Goal: Information Seeking & Learning: Learn about a topic

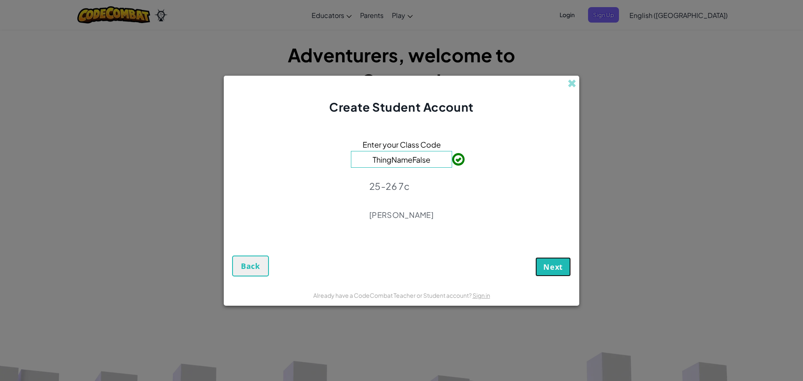
click at [553, 272] on button "Next" at bounding box center [553, 266] width 36 height 19
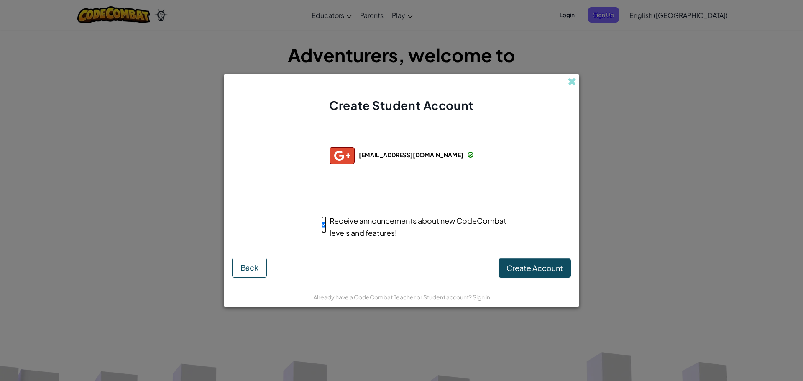
click at [323, 222] on input "Receive announcements about new CodeCombat levels and features!" at bounding box center [323, 224] width 5 height 17
checkbox input "false"
click at [520, 271] on span "Create Account" at bounding box center [534, 268] width 56 height 10
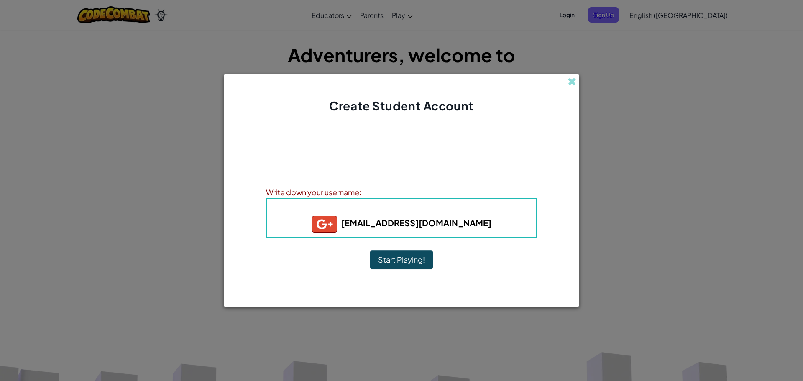
click at [396, 259] on button "Start Playing!" at bounding box center [401, 259] width 63 height 19
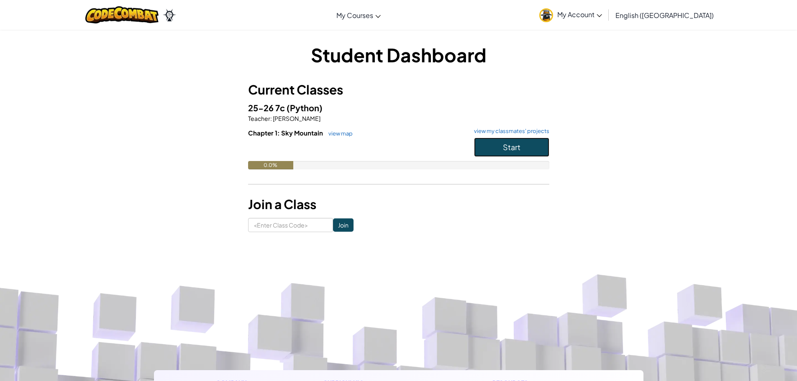
click at [483, 146] on button "Start" at bounding box center [511, 147] width 75 height 19
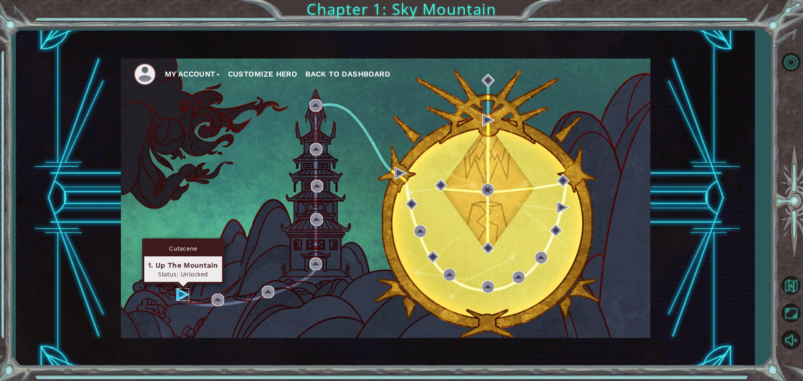
click at [181, 292] on img at bounding box center [182, 294] width 13 height 13
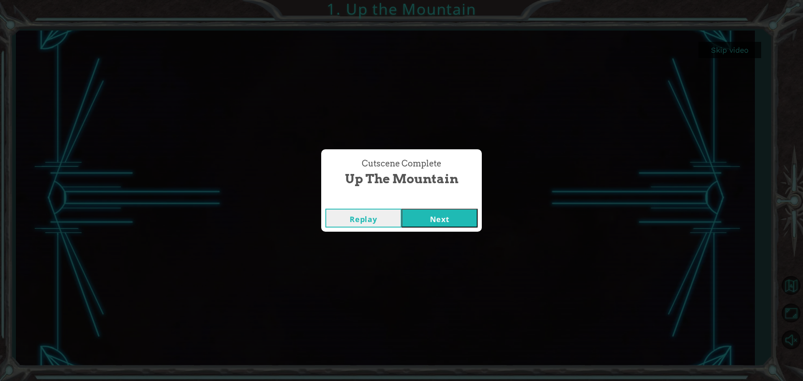
click at [421, 218] on button "Next" at bounding box center [439, 218] width 76 height 19
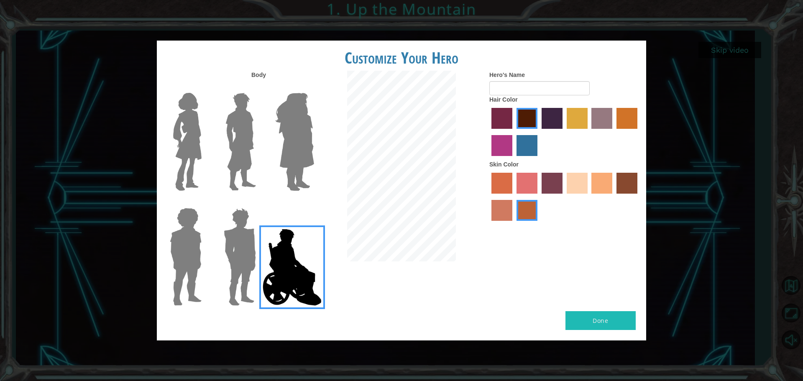
click at [227, 153] on img at bounding box center [240, 141] width 37 height 105
click at [259, 87] on input "Hero Lars" at bounding box center [259, 87] width 0 height 0
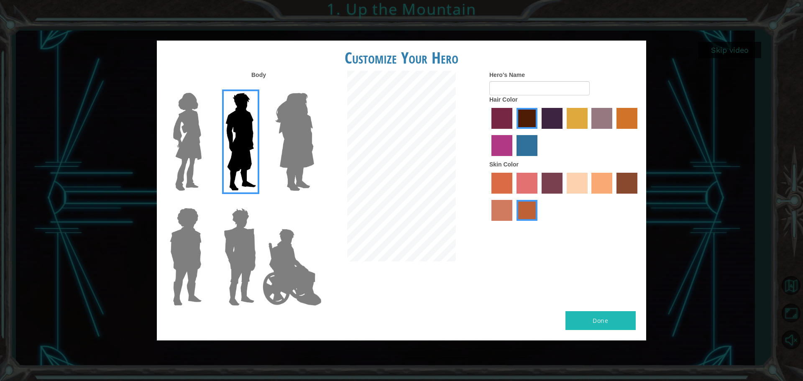
click at [183, 278] on img at bounding box center [185, 256] width 38 height 105
click at [205, 202] on input "Hero Steven" at bounding box center [205, 202] width 0 height 0
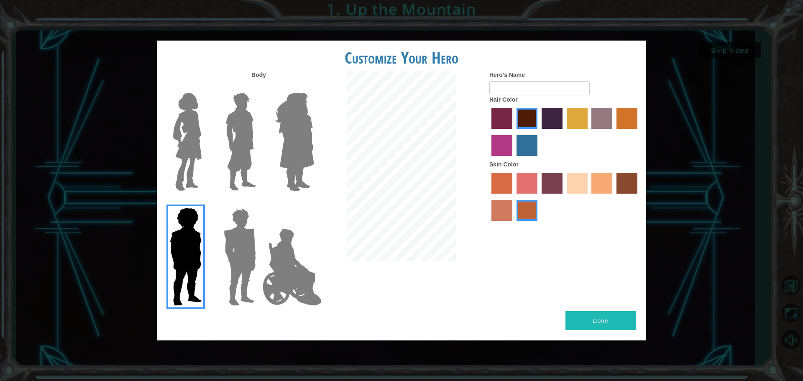
click at [240, 166] on img at bounding box center [240, 141] width 37 height 105
click at [259, 87] on input "Hero Lars" at bounding box center [259, 87] width 0 height 0
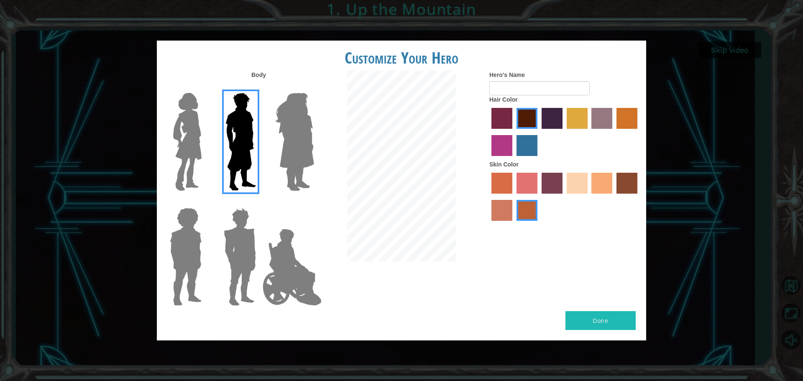
click at [505, 181] on label "sorbus skin color" at bounding box center [501, 183] width 21 height 21
click at [488, 197] on input "sorbus skin color" at bounding box center [488, 197] width 0 height 0
click at [598, 186] on label "tacao skin color" at bounding box center [601, 183] width 21 height 21
click at [589, 197] on input "tacao skin color" at bounding box center [589, 197] width 0 height 0
click at [596, 321] on button "Done" at bounding box center [600, 320] width 70 height 19
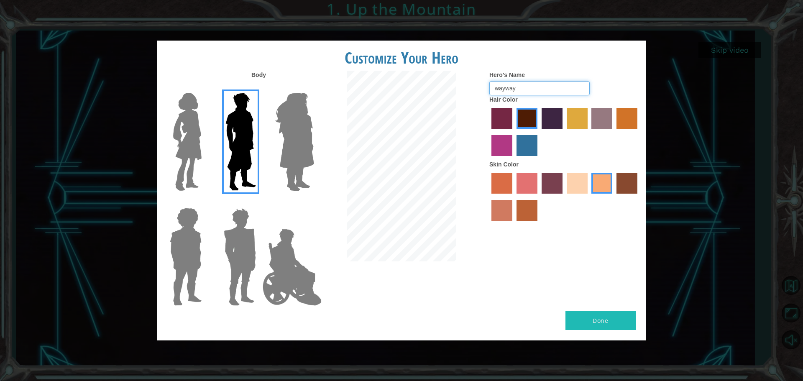
type input "wayway"
click at [585, 323] on button "Done" at bounding box center [600, 320] width 70 height 19
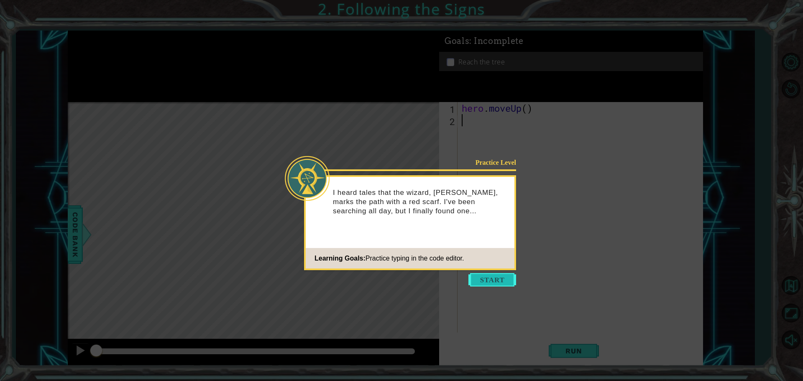
click at [478, 281] on button "Start" at bounding box center [492, 279] width 48 height 13
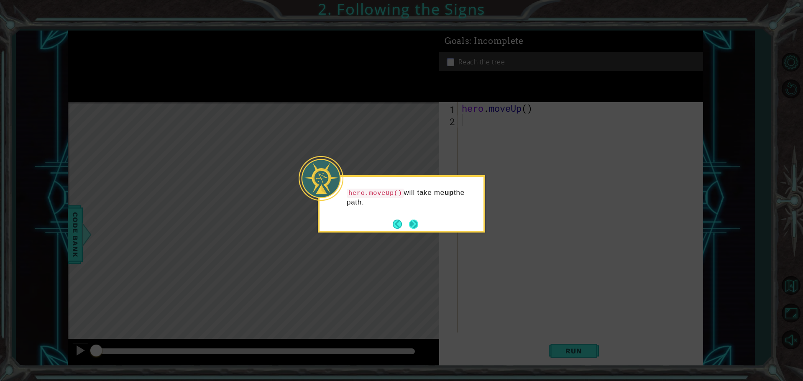
click at [409, 226] on button "Next" at bounding box center [413, 224] width 11 height 11
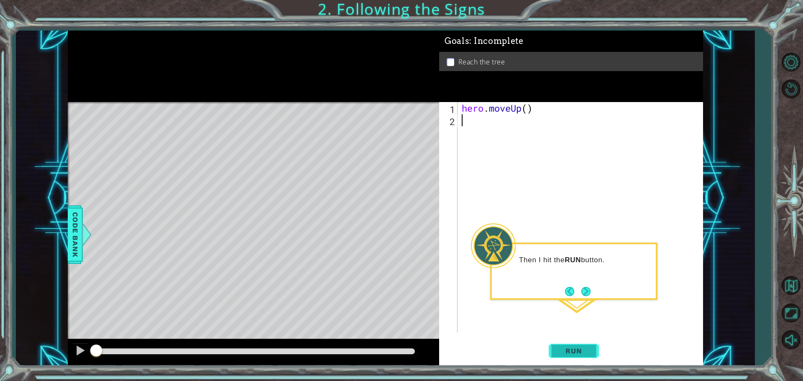
click at [564, 351] on span "Run" at bounding box center [573, 351] width 33 height 8
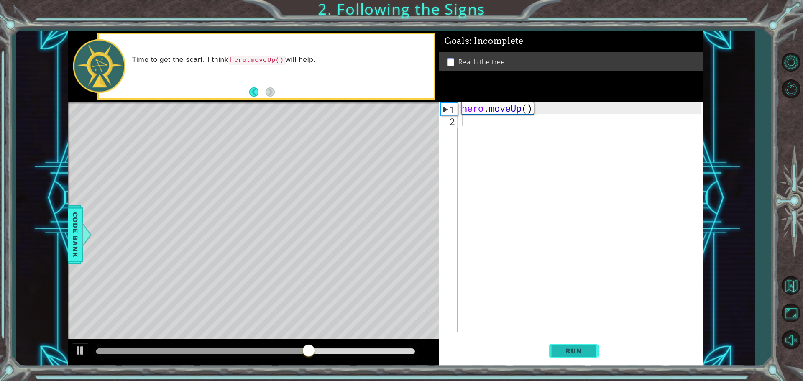
click at [578, 353] on span "Run" at bounding box center [573, 351] width 33 height 8
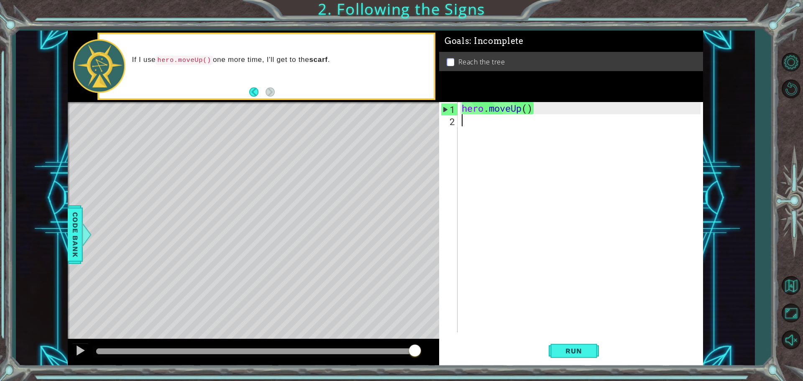
drag, startPoint x: 165, startPoint y: 353, endPoint x: 429, endPoint y: 360, distance: 264.0
click at [420, 360] on div at bounding box center [253, 352] width 371 height 27
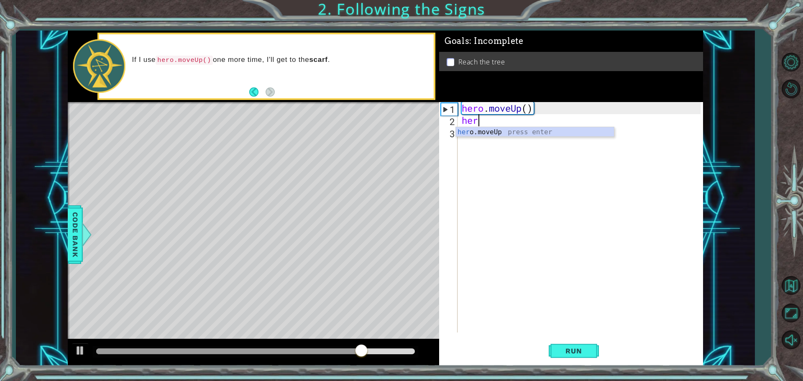
type textarea "hero"
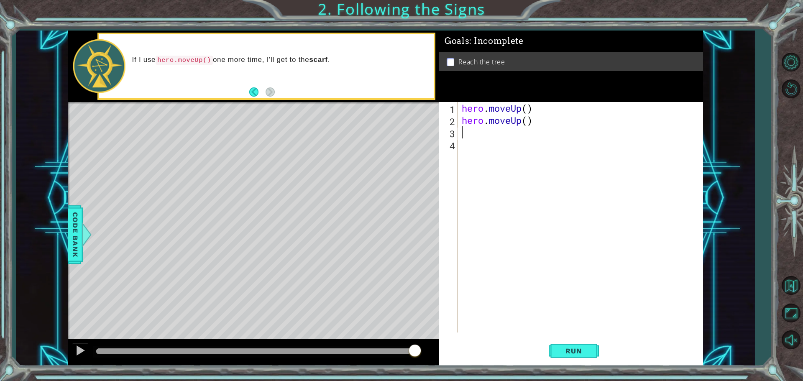
type textarea "h"
click at [570, 352] on span "Run" at bounding box center [573, 351] width 33 height 8
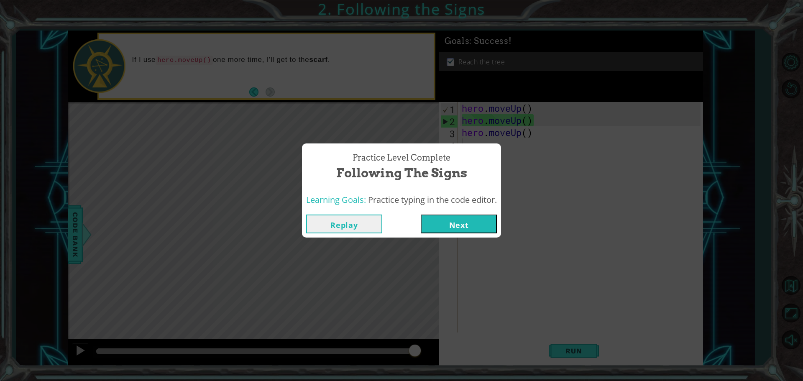
click at [447, 224] on button "Next" at bounding box center [459, 224] width 76 height 19
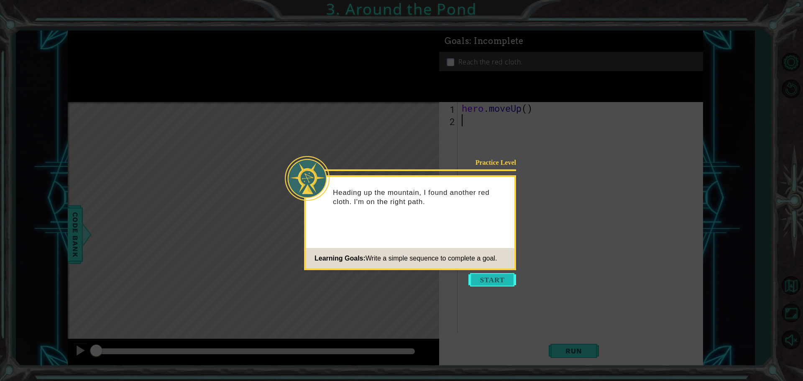
click at [483, 274] on button "Start" at bounding box center [492, 279] width 48 height 13
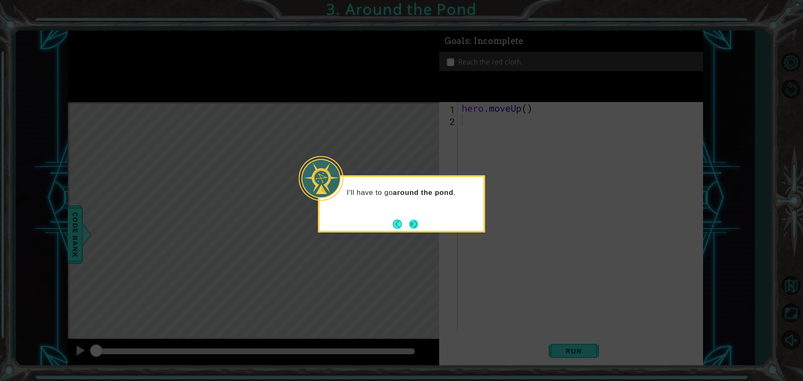
click at [411, 226] on button "Next" at bounding box center [413, 223] width 13 height 13
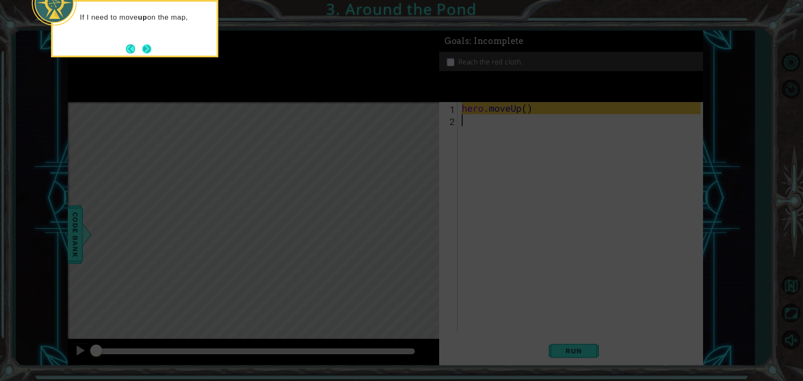
click at [150, 52] on button "Next" at bounding box center [146, 48] width 15 height 15
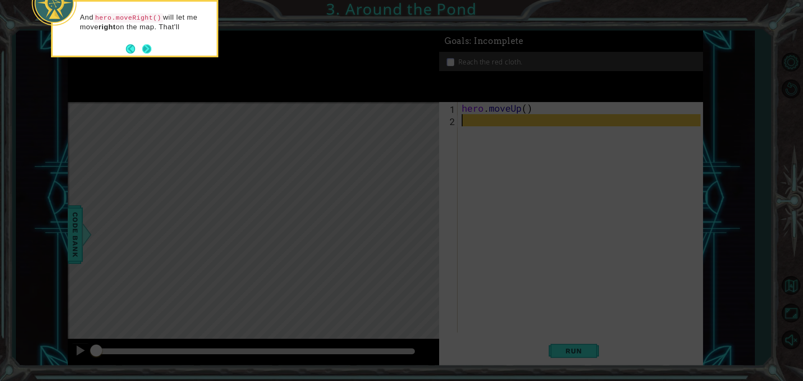
click at [148, 51] on button "Next" at bounding box center [147, 49] width 10 height 10
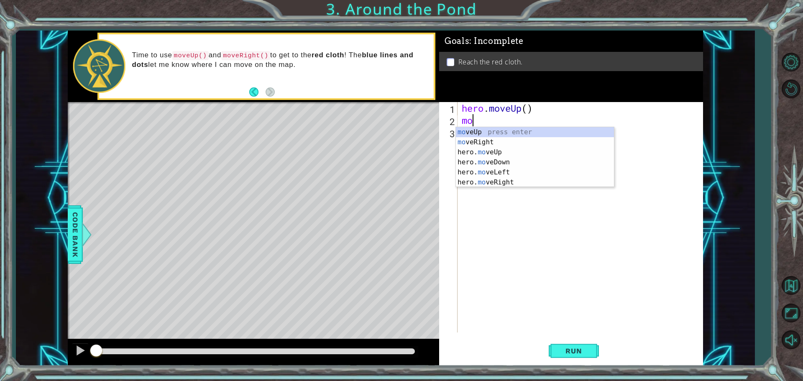
type textarea "m"
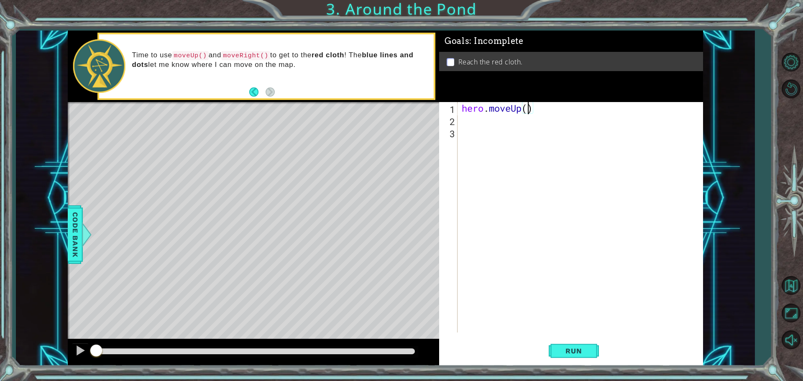
click at [526, 109] on div "hero . moveUp ( )" at bounding box center [582, 229] width 245 height 255
type textarea "hero.moveUp(2)"
click at [584, 344] on button "Run" at bounding box center [574, 350] width 50 height 26
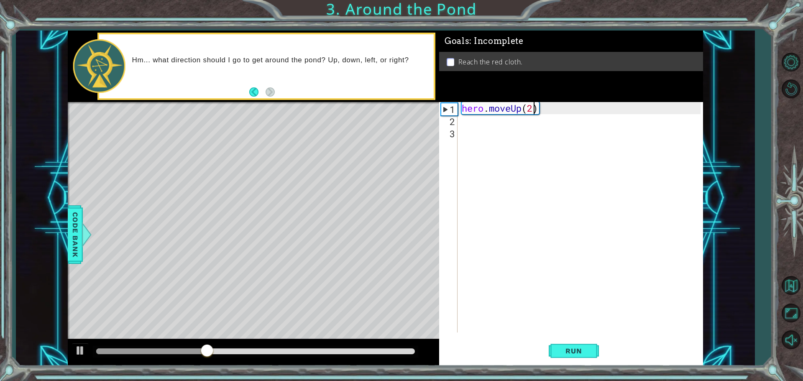
click at [469, 124] on div "hero . moveUp ( 2 )" at bounding box center [582, 229] width 245 height 255
type textarea "he"
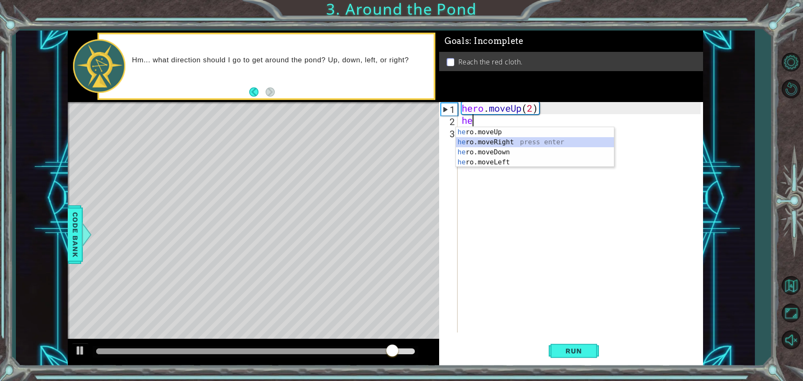
click at [472, 143] on div "he ro.moveUp press enter he ro.moveRight press enter he ro.moveDown press enter…" at bounding box center [535, 157] width 158 height 60
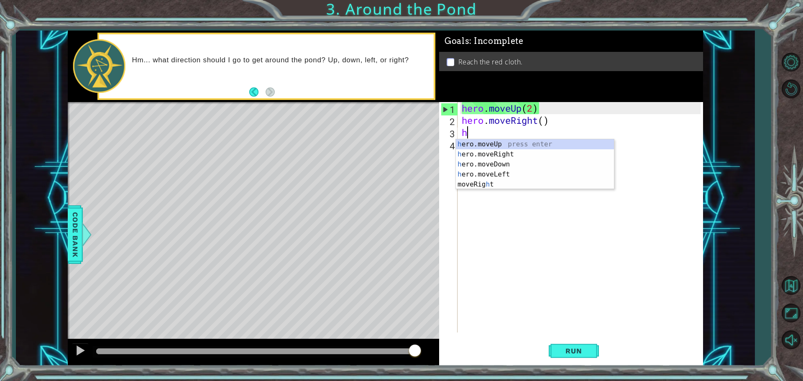
type textarea "he"
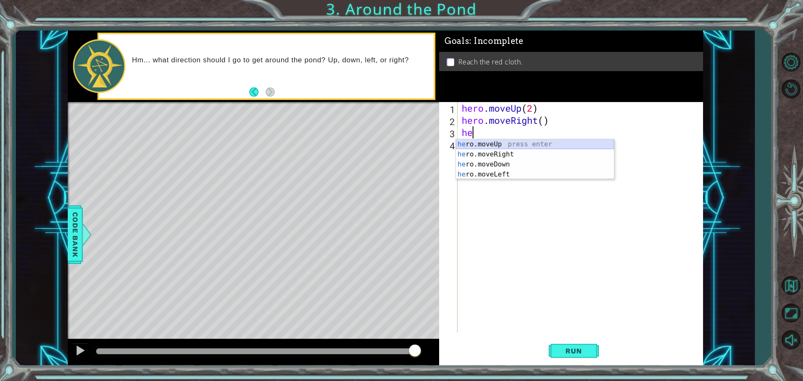
click at [488, 142] on div "he ro.moveUp press enter he ro.moveRight press enter he ro.moveDown press enter…" at bounding box center [535, 169] width 158 height 60
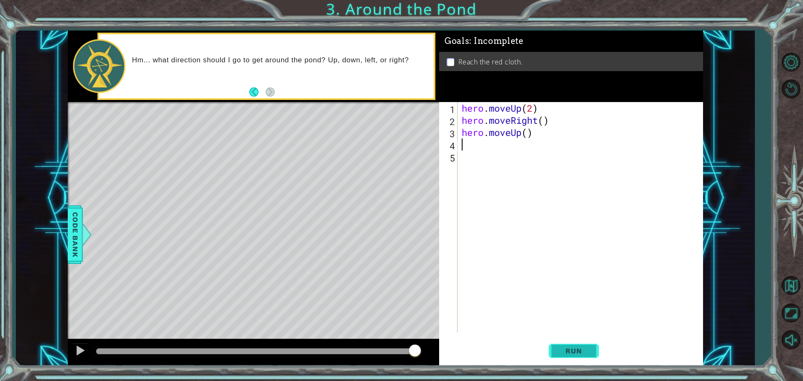
click at [583, 353] on span "Run" at bounding box center [573, 351] width 33 height 8
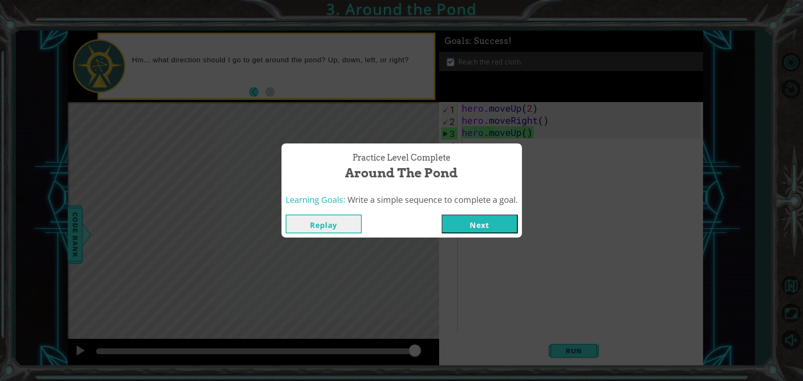
click at [474, 226] on button "Next" at bounding box center [480, 224] width 76 height 19
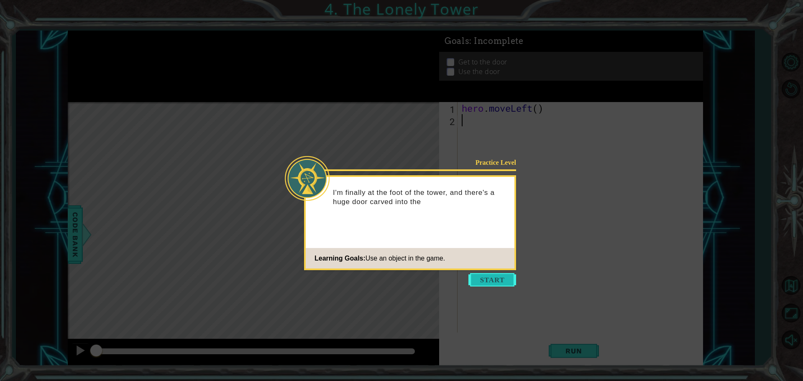
click at [497, 277] on button "Start" at bounding box center [492, 279] width 48 height 13
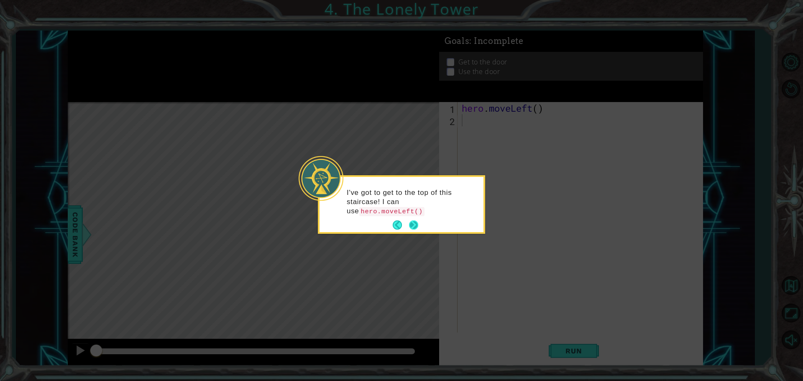
click at [414, 224] on button "Next" at bounding box center [413, 224] width 15 height 15
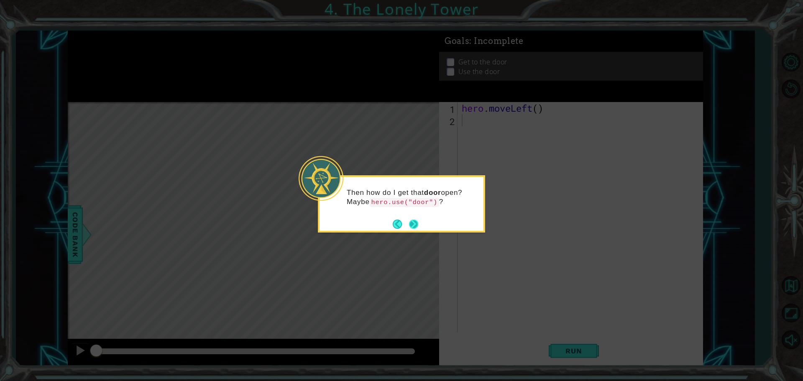
click at [419, 224] on div "Then how do I get that door open? Maybe hero.use("door") ?" at bounding box center [401, 203] width 167 height 57
click at [412, 227] on button "Next" at bounding box center [413, 224] width 15 height 15
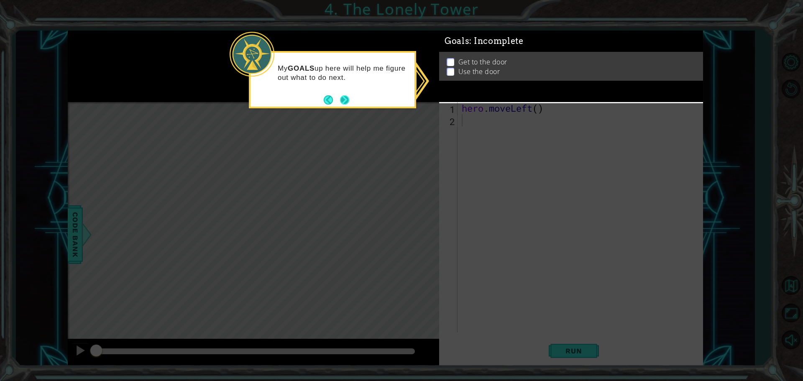
click at [344, 100] on button "Next" at bounding box center [344, 99] width 15 height 15
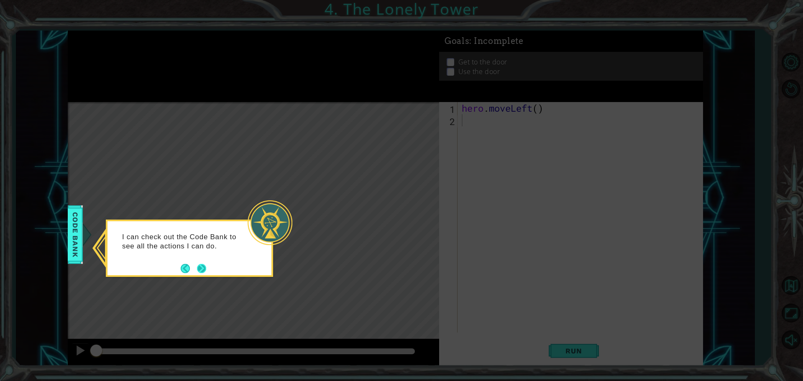
click at [201, 271] on button "Next" at bounding box center [201, 268] width 11 height 11
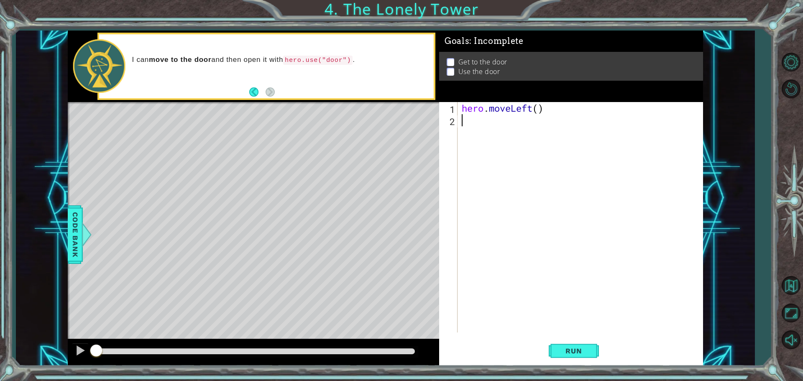
click at [539, 110] on div "hero . moveLeft ( )" at bounding box center [582, 229] width 245 height 255
type textarea "hero.moveLeft(2)"
click at [462, 119] on div "hero . moveLeft ( 2 )" at bounding box center [582, 229] width 245 height 255
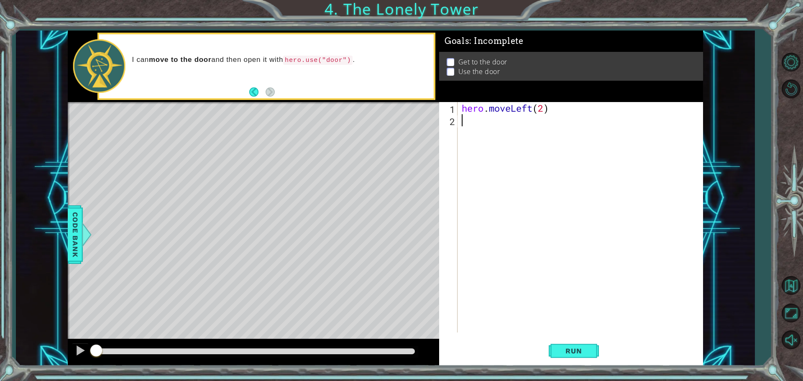
type textarea "h"
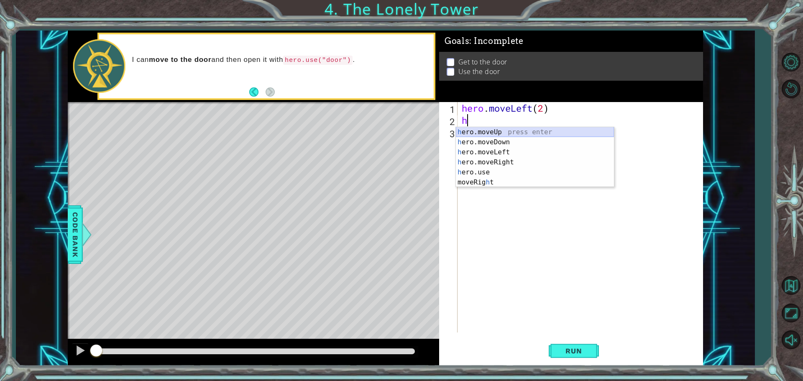
click at [499, 130] on div "h ero.moveUp press enter h ero.moveDown press enter h ero.moveLeft press enter …" at bounding box center [535, 167] width 158 height 80
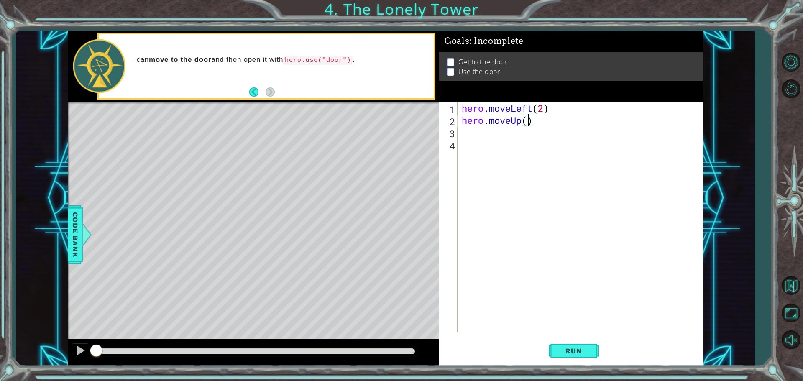
click at [527, 121] on div "hero . moveLeft ( 2 ) hero . moveUp ( )" at bounding box center [582, 229] width 245 height 255
type textarea "hero.moveUp(2)"
click at [584, 351] on span "Run" at bounding box center [573, 351] width 33 height 8
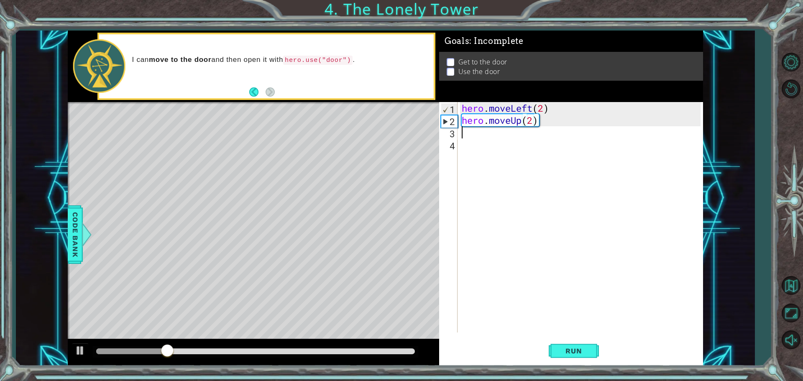
click at [467, 135] on div "hero . moveLeft ( 2 ) hero . moveUp ( 2 )" at bounding box center [582, 229] width 245 height 255
type textarea "h"
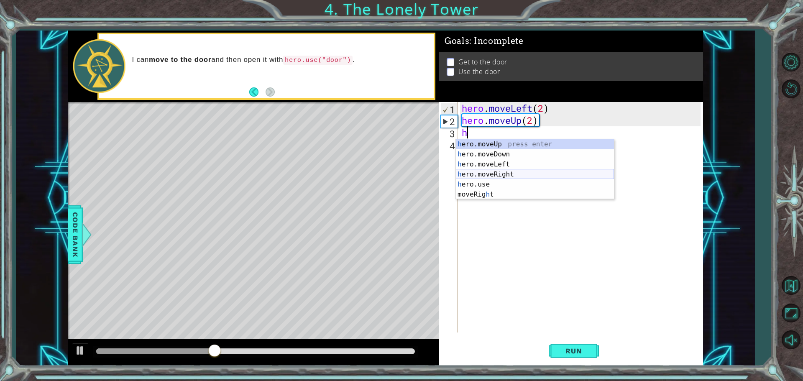
click at [496, 174] on div "h ero.moveUp press enter h ero.moveDown press enter h ero.moveLeft press enter …" at bounding box center [535, 179] width 158 height 80
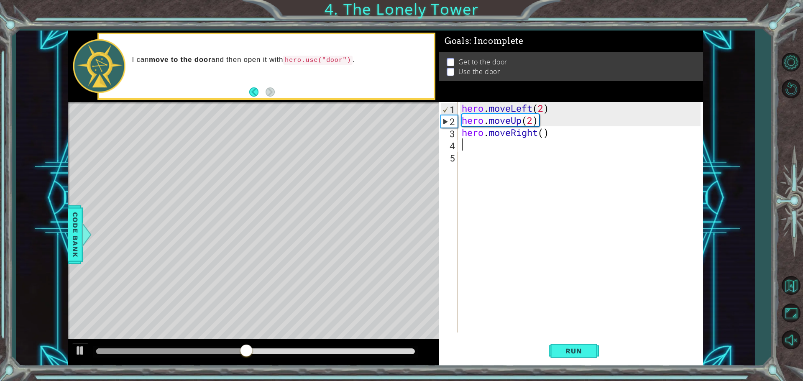
click at [544, 136] on div "hero . moveLeft ( 2 ) hero . moveUp ( 2 ) hero . moveRight ( )" at bounding box center [582, 229] width 245 height 255
type textarea "hero.moveRight(2)"
click at [592, 349] on button "Run" at bounding box center [574, 350] width 50 height 26
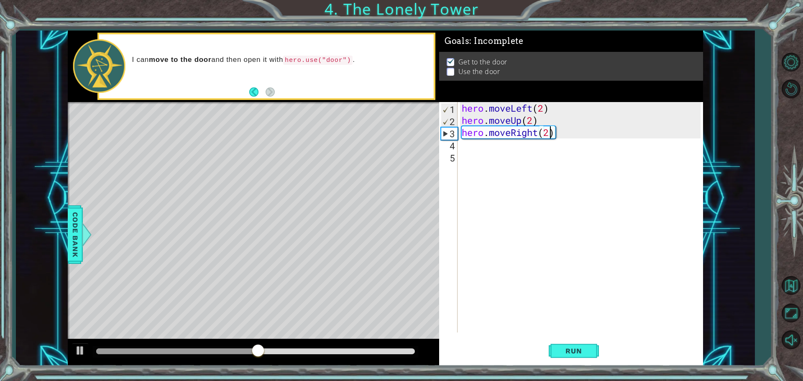
click at [478, 146] on div "hero . moveLeft ( 2 ) hero . moveUp ( 2 ) hero . moveRight ( 2 )" at bounding box center [582, 229] width 245 height 255
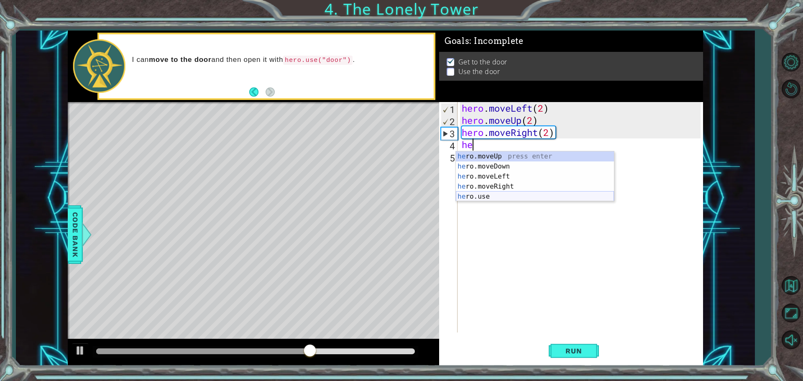
click at [491, 197] on div "he ro.moveUp press enter he ro.moveDown press enter he ro.moveLeft press enter …" at bounding box center [535, 186] width 158 height 70
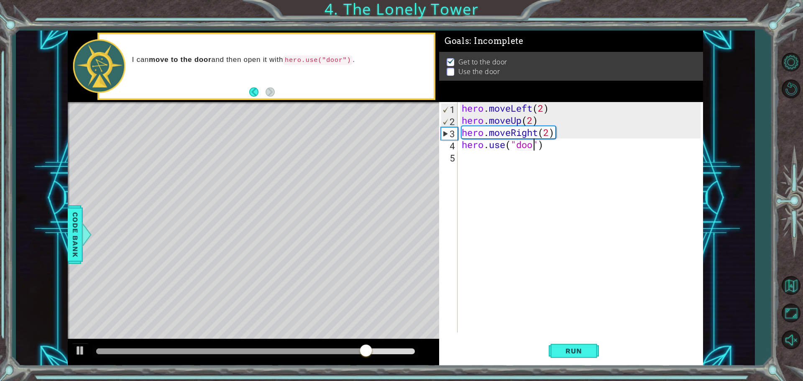
scroll to position [0, 3]
type textarea "hero.use("door")"
click at [574, 347] on span "Run" at bounding box center [573, 351] width 33 height 8
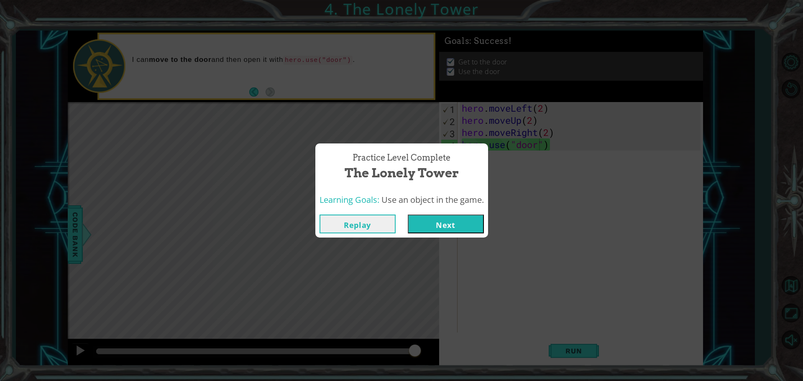
click at [439, 220] on button "Next" at bounding box center [446, 224] width 76 height 19
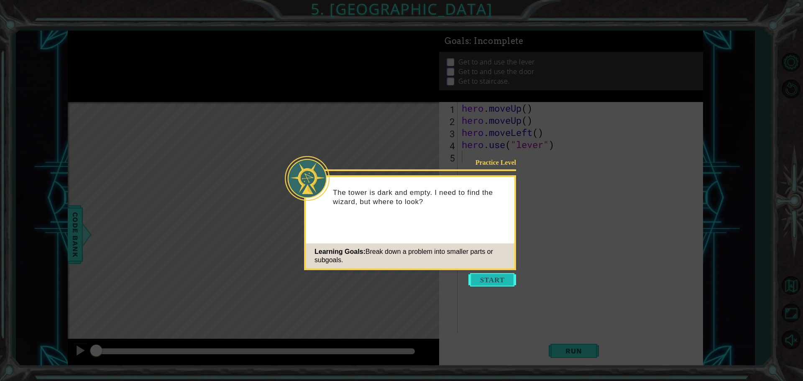
click at [494, 281] on button "Start" at bounding box center [492, 279] width 48 height 13
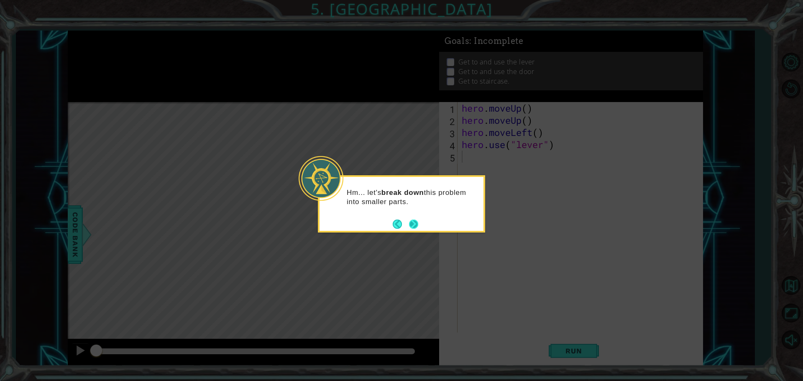
click at [414, 225] on button "Next" at bounding box center [413, 223] width 11 height 11
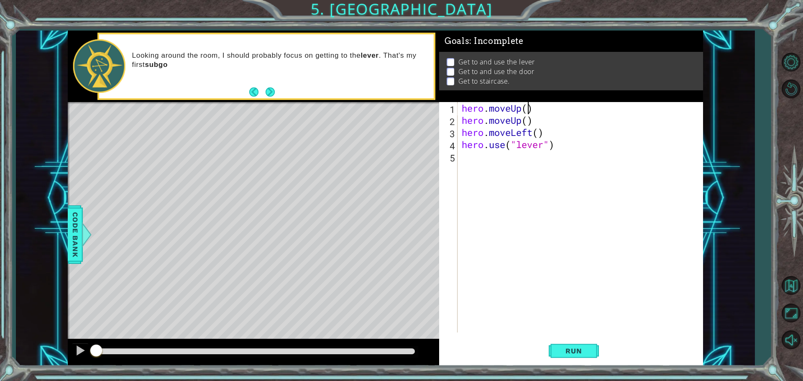
click at [526, 109] on div "hero . moveUp ( ) hero . moveUp ( ) hero . moveLeft ( ) hero . use ( "lever" )" at bounding box center [582, 229] width 245 height 255
click at [527, 121] on div "hero . moveUp ( 2 ) hero . moveUp ( ) hero . moveLeft ( ) hero . use ( "lever" )" at bounding box center [582, 229] width 245 height 255
type textarea "hero.moveUp()"
drag, startPoint x: 534, startPoint y: 124, endPoint x: 460, endPoint y: 120, distance: 74.6
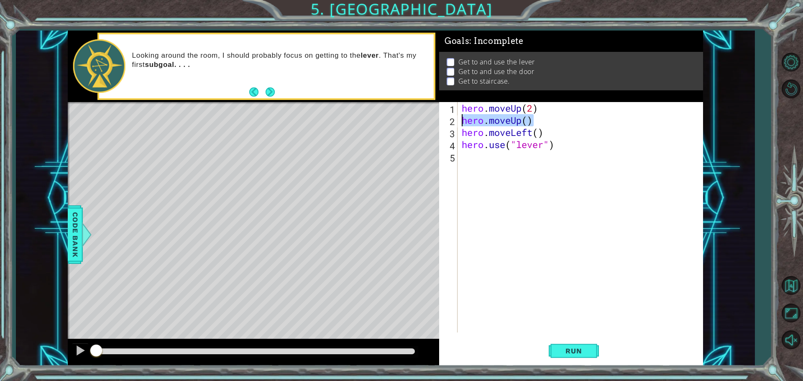
click at [460, 120] on div "hero.moveUp() 1 2 3 4 5 hero . moveUp ( 2 ) hero . moveUp ( ) hero . moveLeft (…" at bounding box center [569, 217] width 261 height 230
type textarea "left"
click at [525, 133] on div "hero.move Left press enter" at bounding box center [535, 142] width 158 height 30
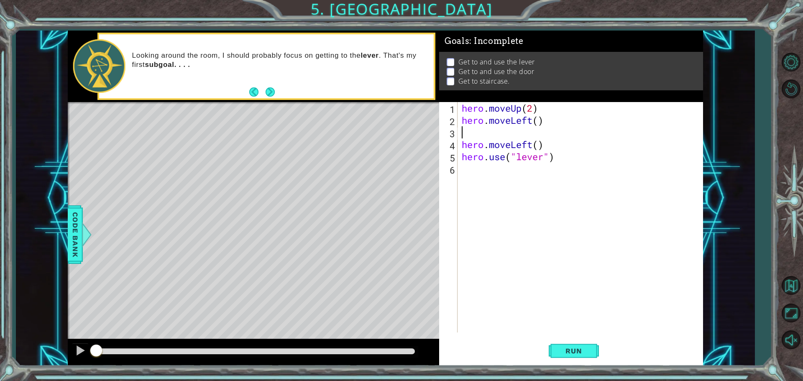
scroll to position [0, 0]
type textarea "h"
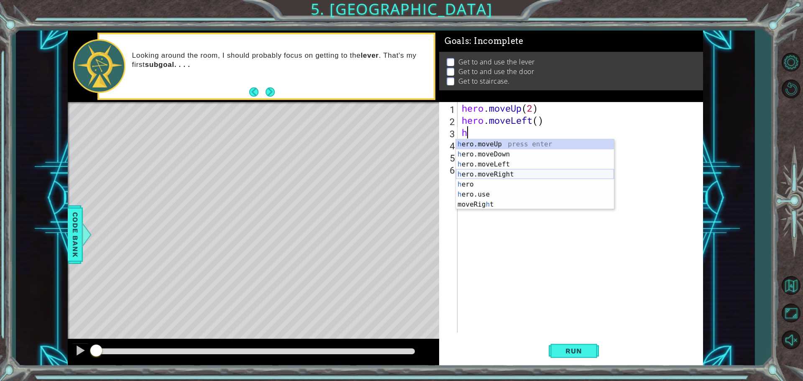
click at [501, 174] on div "h ero.moveUp press enter h ero.moveDown press enter h ero.moveLeft press enter …" at bounding box center [535, 184] width 158 height 90
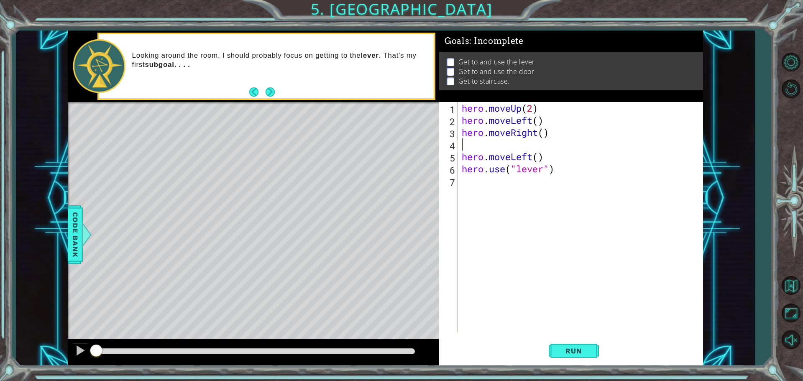
click at [543, 131] on div "hero . moveUp ( 2 ) hero . moveLeft ( ) hero . moveRight ( ) hero . moveLeft ( …" at bounding box center [582, 229] width 245 height 255
drag, startPoint x: 542, startPoint y: 156, endPoint x: 506, endPoint y: 159, distance: 35.2
click at [503, 161] on div "hero . moveUp ( 2 ) hero . moveLeft ( ) hero . moveRight ( 3 ) hero . moveLeft …" at bounding box center [582, 229] width 245 height 255
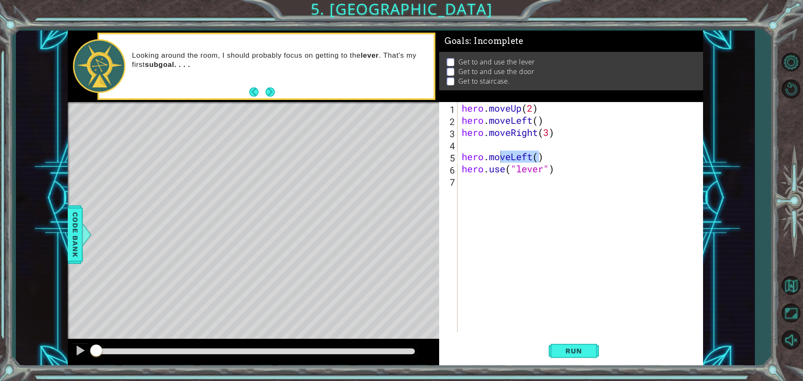
drag, startPoint x: 459, startPoint y: 156, endPoint x: 482, endPoint y: 161, distance: 23.0
click at [482, 161] on div "hero.moveLeft() 1 2 3 4 5 6 7 hero . moveUp ( 2 ) hero . moveLeft ( ) hero . mo…" at bounding box center [569, 217] width 261 height 230
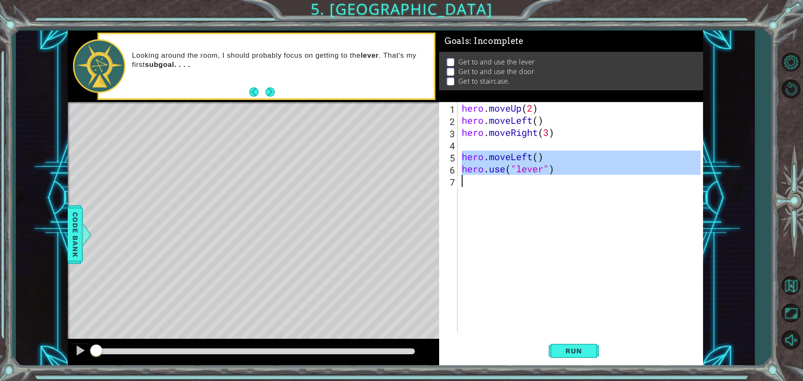
drag, startPoint x: 461, startPoint y: 158, endPoint x: 542, endPoint y: 185, distance: 84.9
click at [542, 185] on div "hero . moveUp ( 2 ) hero . moveLeft ( ) hero . moveRight ( 3 ) hero . moveLeft …" at bounding box center [582, 229] width 245 height 255
type textarea "hero.use("lever")"
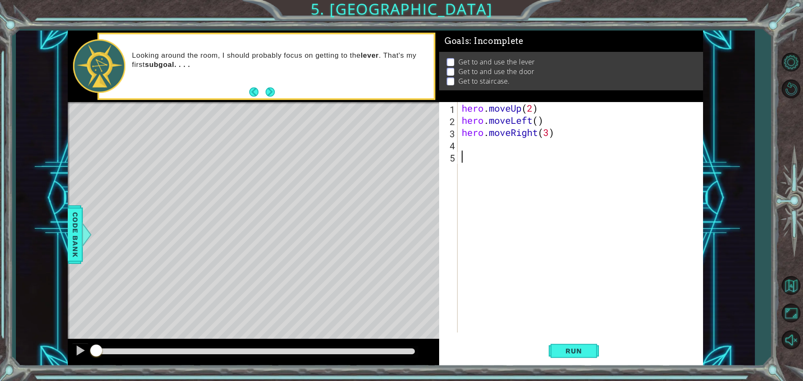
scroll to position [0, 0]
click at [462, 143] on div "hero . moveUp ( 2 ) hero . moveLeft ( ) hero . moveRight ( 3 )" at bounding box center [582, 229] width 245 height 255
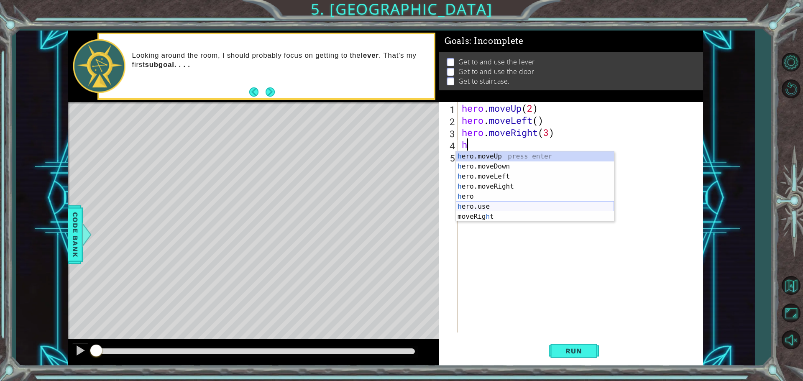
click at [486, 207] on div "h ero.moveUp press enter h ero.moveDown press enter h ero.moveLeft press enter …" at bounding box center [535, 196] width 158 height 90
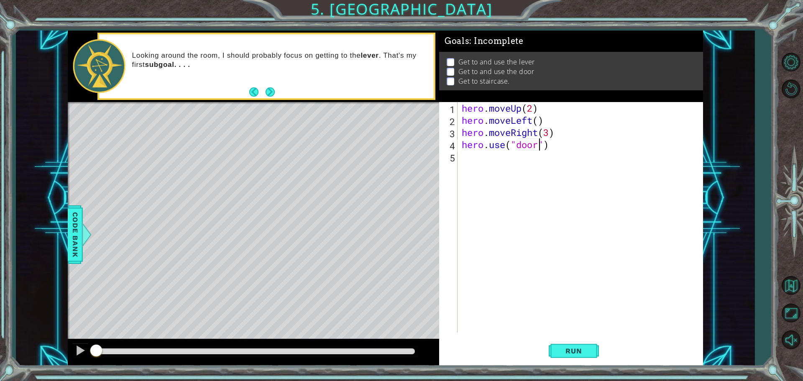
scroll to position [0, 3]
click at [570, 349] on span "Run" at bounding box center [573, 351] width 33 height 8
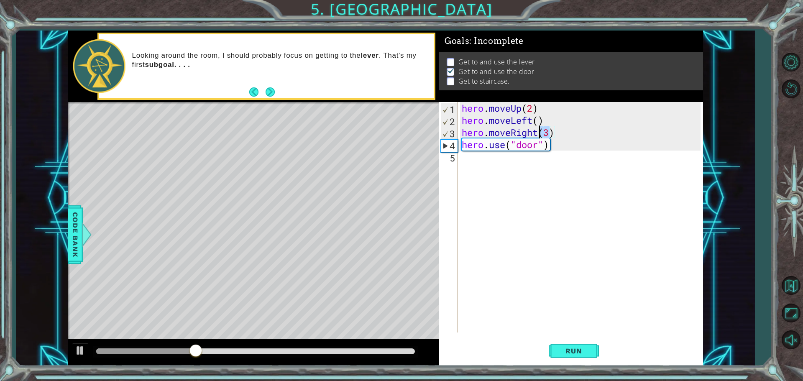
drag, startPoint x: 544, startPoint y: 128, endPoint x: 507, endPoint y: 131, distance: 36.5
click at [538, 127] on div "hero . moveUp ( 2 ) hero . moveLeft ( ) hero . moveRight ( 3 ) hero . use ( "do…" at bounding box center [582, 229] width 245 height 255
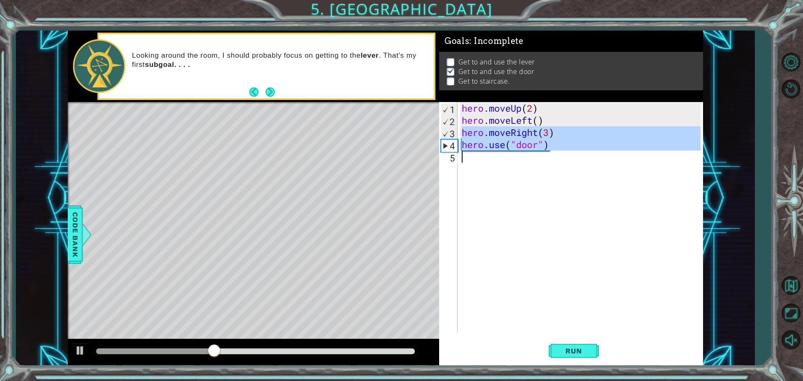
drag, startPoint x: 460, startPoint y: 133, endPoint x: 544, endPoint y: 176, distance: 94.4
click at [544, 177] on div "hero . moveUp ( 2 ) hero . moveLeft ( ) hero . moveRight ( 3 ) hero . use ( "do…" at bounding box center [582, 229] width 245 height 255
type textarea "hero.use("door")"
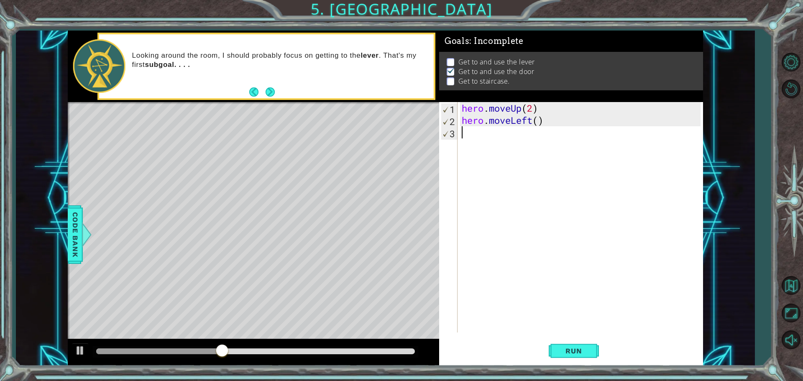
scroll to position [0, 0]
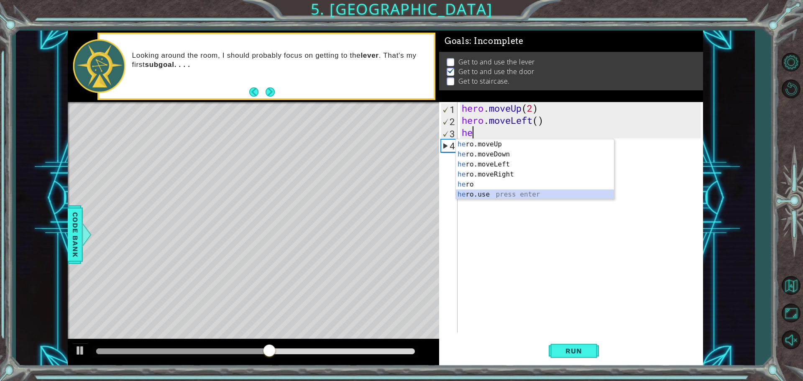
click at [482, 194] on div "he ro.moveUp press enter he ro.moveDown press enter he ro.moveLeft press enter …" at bounding box center [535, 179] width 158 height 80
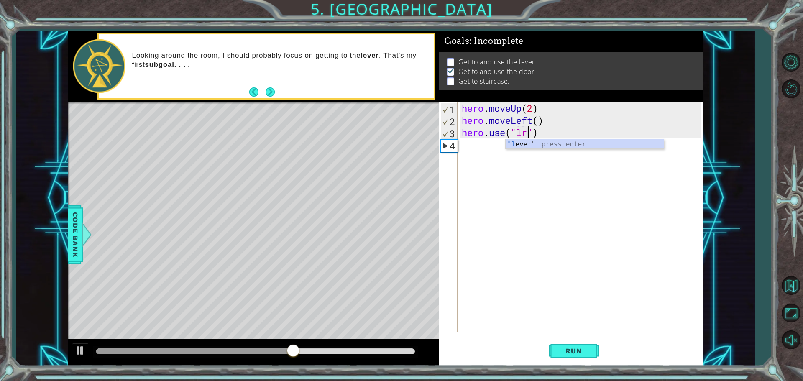
scroll to position [0, 3]
type textarea "hero.use("lever")"
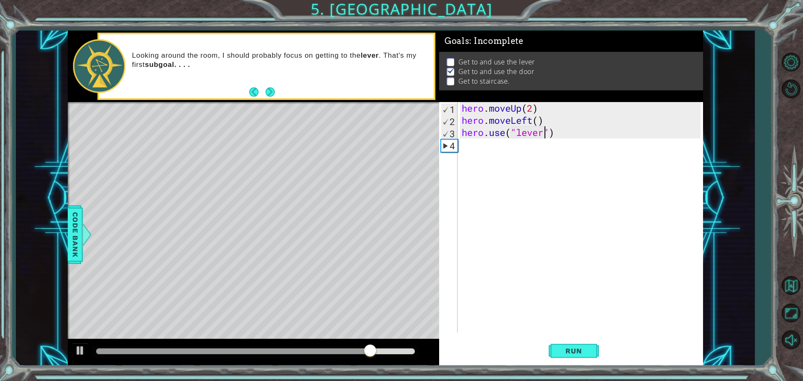
scroll to position [0, 0]
click at [571, 353] on span "Run" at bounding box center [573, 351] width 33 height 8
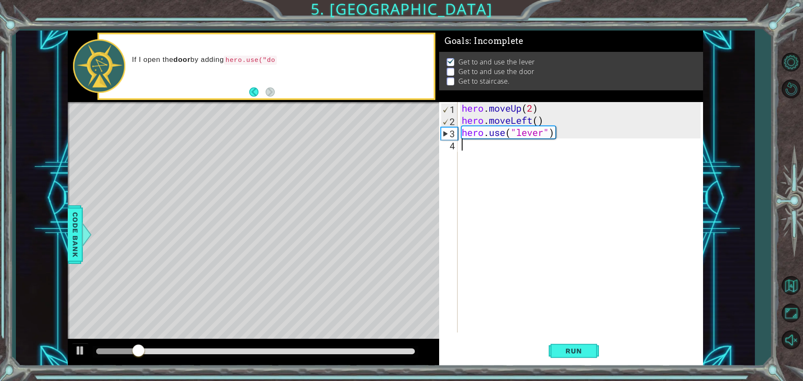
drag, startPoint x: 570, startPoint y: 350, endPoint x: 520, endPoint y: 294, distance: 74.9
click at [520, 294] on div "hero . moveUp ( 2 ) hero . moveLeft ( ) hero . use ( "lever" )" at bounding box center [582, 229] width 245 height 255
type textarea "h"
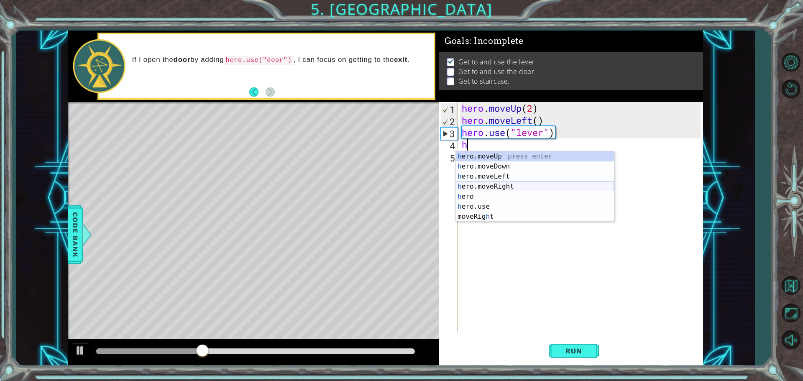
click at [493, 187] on div "h ero.moveUp press enter h ero.moveDown press enter h ero.moveLeft press enter …" at bounding box center [535, 196] width 158 height 90
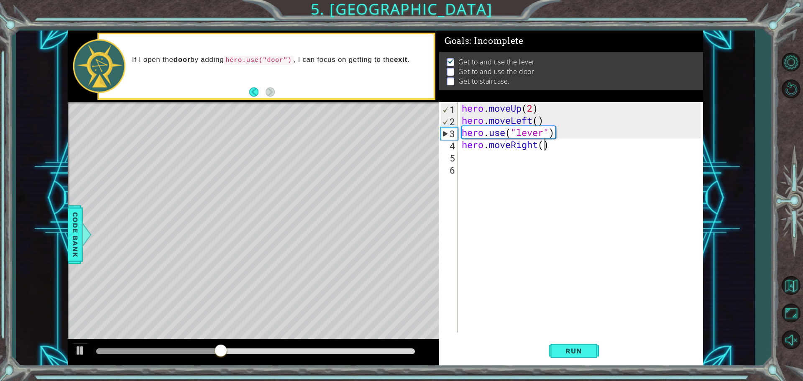
click at [543, 147] on div "hero . moveUp ( 2 ) hero . moveLeft ( ) hero . use ( "lever" ) hero . moveRight…" at bounding box center [582, 229] width 245 height 255
type textarea "hero.moveRight(3)"
click at [482, 164] on div "hero . moveUp ( 2 ) hero . moveLeft ( ) hero . use ( "lever" ) hero . moveRight…" at bounding box center [582, 229] width 245 height 255
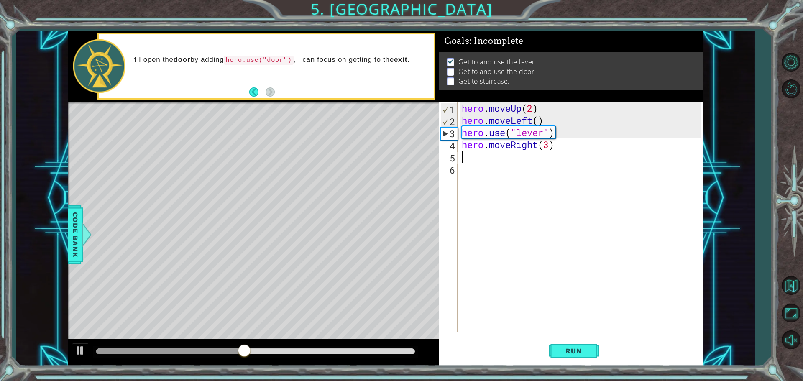
click at [466, 156] on div "hero . moveUp ( 2 ) hero . moveLeft ( ) hero . use ( "lever" ) hero . moveRight…" at bounding box center [582, 229] width 245 height 255
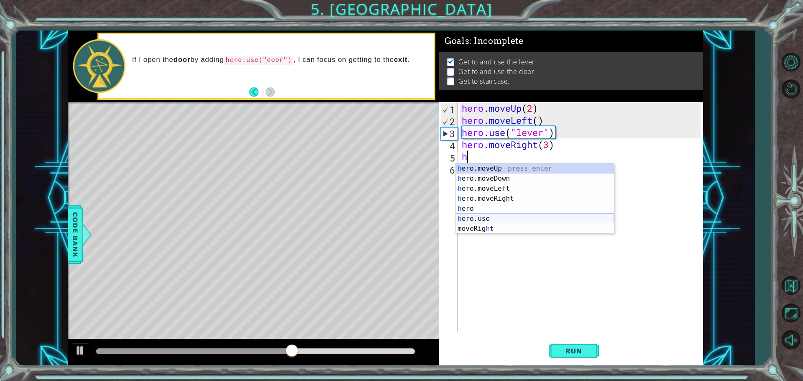
click at [477, 215] on div "h ero.moveUp press enter h ero.moveDown press enter h ero.moveLeft press enter …" at bounding box center [535, 209] width 158 height 90
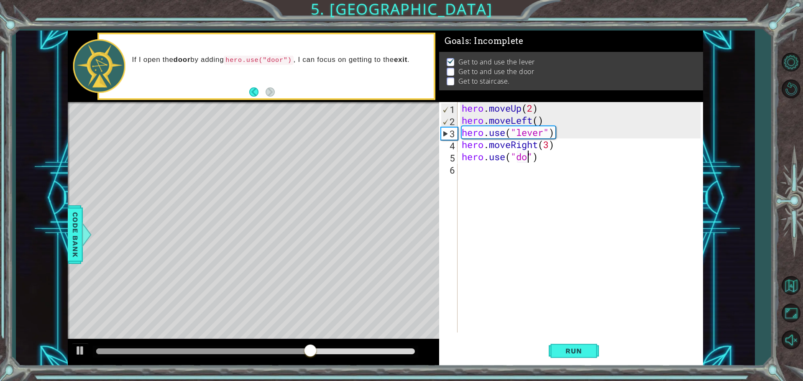
type textarea "hero.use("door")"
click at [463, 166] on div "hero . moveUp ( 2 ) hero . moveLeft ( ) hero . use ( "lever" ) hero . moveRight…" at bounding box center [582, 229] width 245 height 255
type textarea "h"
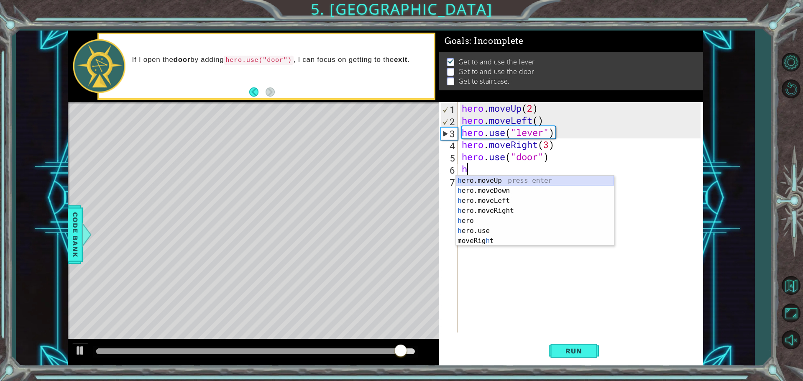
click at [499, 181] on div "h ero.moveUp press enter h ero.moveDown press enter h ero.moveLeft press enter …" at bounding box center [535, 221] width 158 height 90
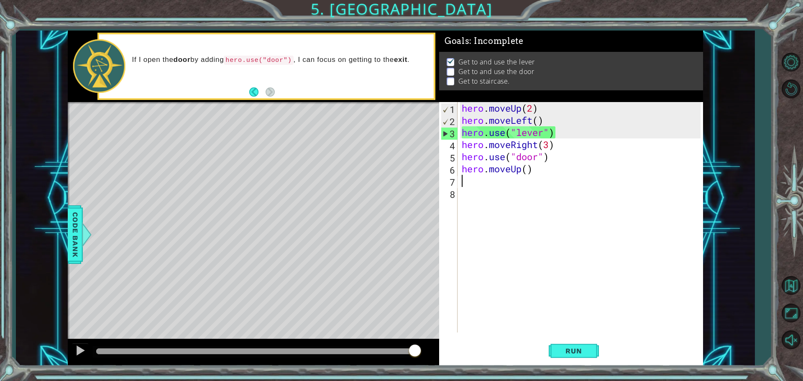
click at [526, 170] on div "hero . moveUp ( 2 ) hero . moveLeft ( ) hero . use ( "lever" ) hero . moveRight…" at bounding box center [582, 229] width 245 height 255
type textarea "hero.moveUp(2)"
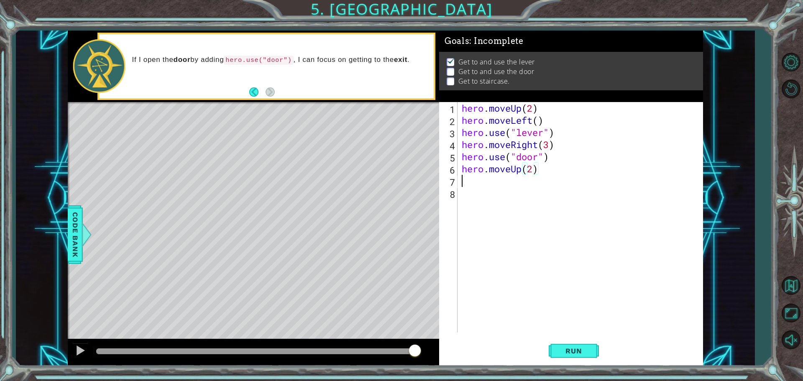
click at [475, 181] on div "hero . moveUp ( 2 ) hero . moveLeft ( ) hero . use ( "lever" ) hero . moveRight…" at bounding box center [582, 229] width 245 height 255
type textarea "h"
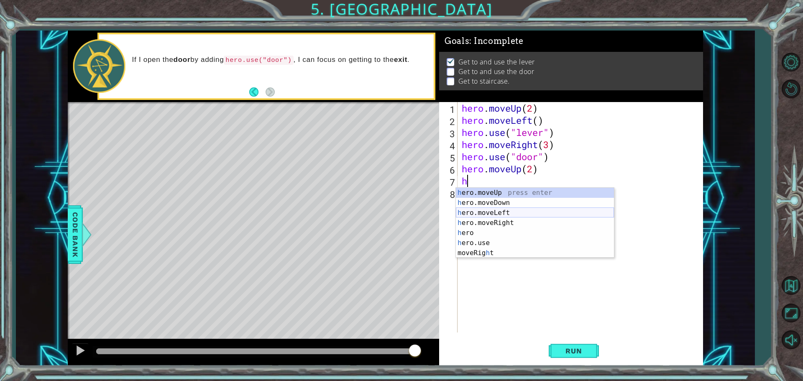
click at [487, 214] on div "h ero.moveUp press enter h ero.moveDown press enter h ero.moveLeft press enter …" at bounding box center [535, 233] width 158 height 90
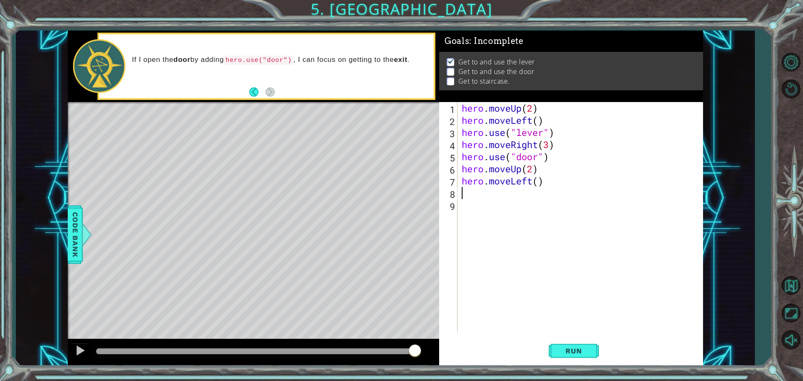
click at [537, 181] on div "hero . moveUp ( 2 ) hero . moveLeft ( ) hero . use ( "lever" ) hero . moveRight…" at bounding box center [582, 229] width 245 height 255
type textarea "hero.moveLeft(3)"
click at [473, 193] on div "hero . moveUp ( 2 ) hero . moveLeft ( ) hero . use ( "lever" ) hero . moveRight…" at bounding box center [582, 229] width 245 height 255
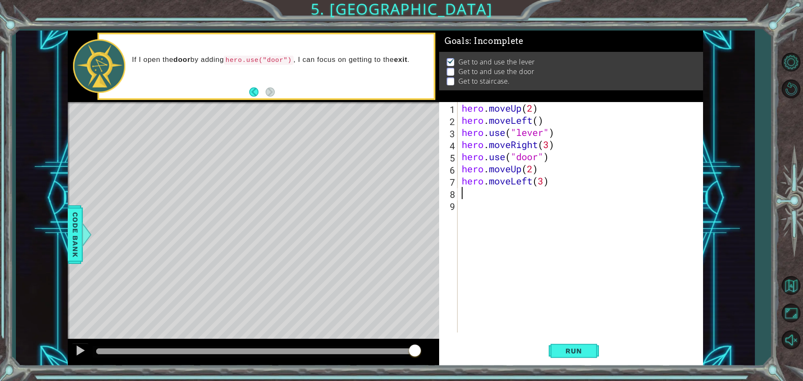
type textarea "h"
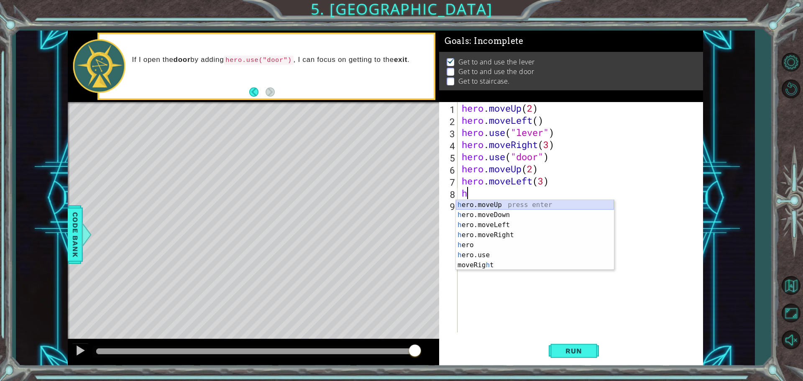
click at [486, 207] on div "h ero.moveUp press enter h ero.moveDown press enter h ero.moveLeft press enter …" at bounding box center [535, 245] width 158 height 90
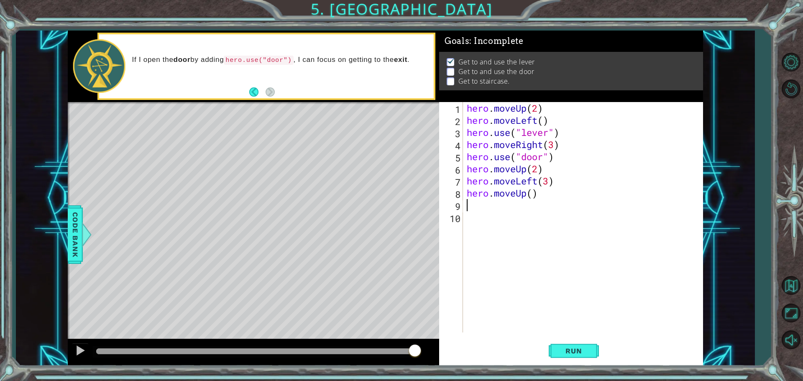
click at [532, 196] on div "hero . moveUp ( 2 ) hero . moveLeft ( ) hero . use ( "lever" ) hero . moveRight…" at bounding box center [585, 229] width 240 height 255
type textarea "hero.moveUp(2)"
click at [564, 350] on span "Run" at bounding box center [573, 351] width 33 height 8
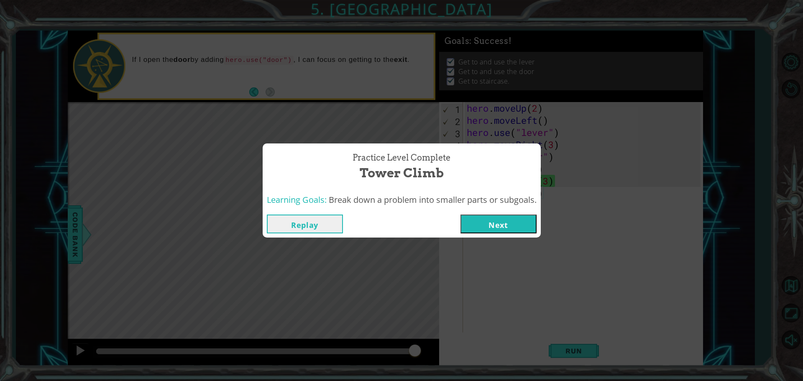
click at [508, 224] on button "Next" at bounding box center [498, 224] width 76 height 19
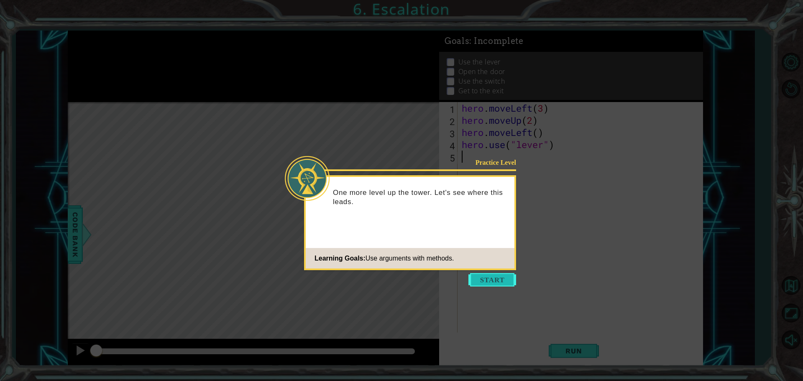
click at [502, 278] on button "Start" at bounding box center [492, 279] width 48 height 13
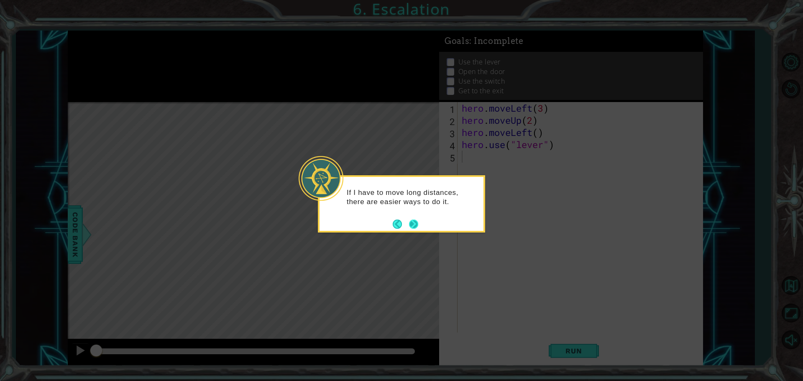
click at [411, 224] on button "Next" at bounding box center [414, 224] width 14 height 14
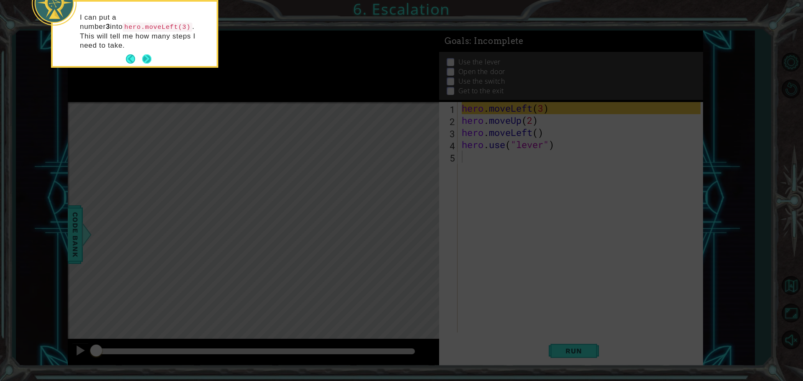
click at [152, 54] on button "Next" at bounding box center [146, 59] width 11 height 11
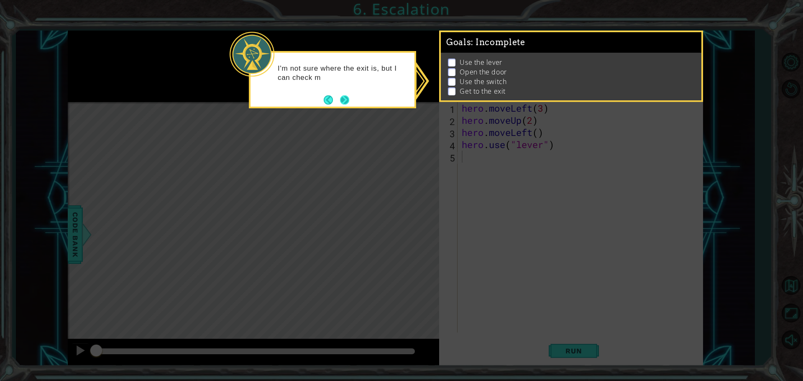
click at [343, 98] on button "Next" at bounding box center [344, 99] width 13 height 13
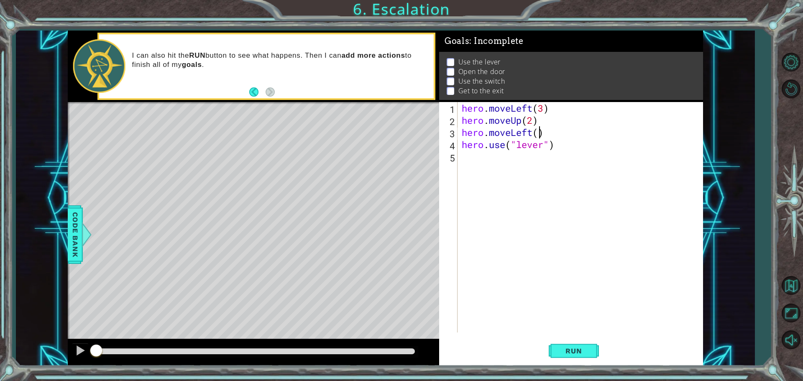
click at [540, 133] on div "hero . moveLeft ( 3 ) hero . moveUp ( 2 ) hero . moveLeft ( ) hero . use ( "lev…" at bounding box center [582, 229] width 245 height 255
type textarea "hero.moveLeft()"
click at [537, 186] on div "hero . moveLeft ( 3 ) hero . moveUp ( 2 ) hero . moveLeft ( ) hero . use ( "lev…" at bounding box center [582, 229] width 245 height 255
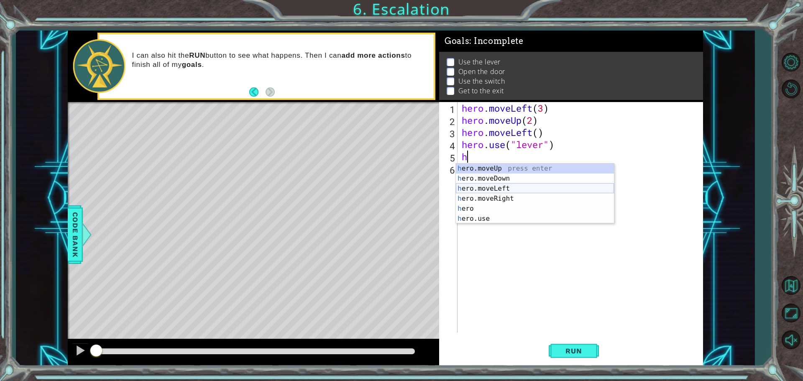
click at [492, 189] on div "h ero.moveUp press enter h ero.moveDown press enter h ero.moveLeft press enter …" at bounding box center [535, 204] width 158 height 80
type textarea "hero.moveLeft(1)"
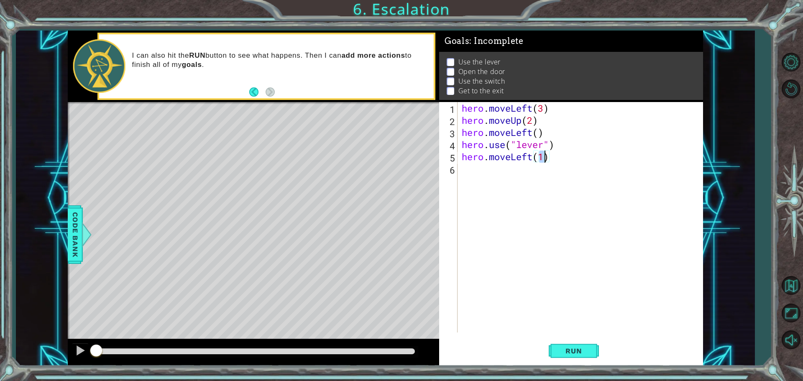
click at [522, 184] on div "hero . moveLeft ( 3 ) hero . moveUp ( 2 ) hero . moveLeft ( ) hero . use ( "lev…" at bounding box center [582, 229] width 245 height 255
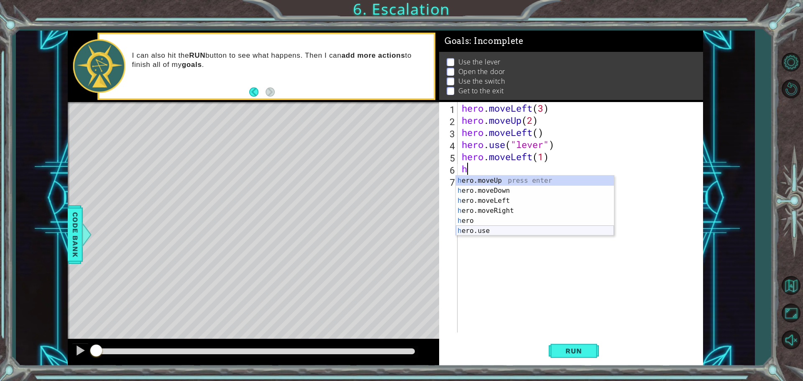
click at [480, 226] on div "h ero.moveUp press enter h ero.moveDown press enter h ero.moveLeft press enter …" at bounding box center [535, 216] width 158 height 80
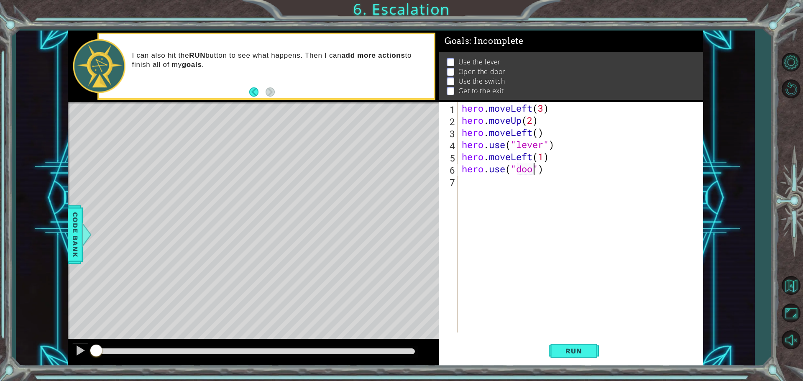
type textarea "hero.use("door")"
click at [475, 181] on div "hero . moveLeft ( 3 ) hero . moveUp ( 2 ) hero . moveLeft ( ) hero . use ( "lev…" at bounding box center [582, 229] width 245 height 255
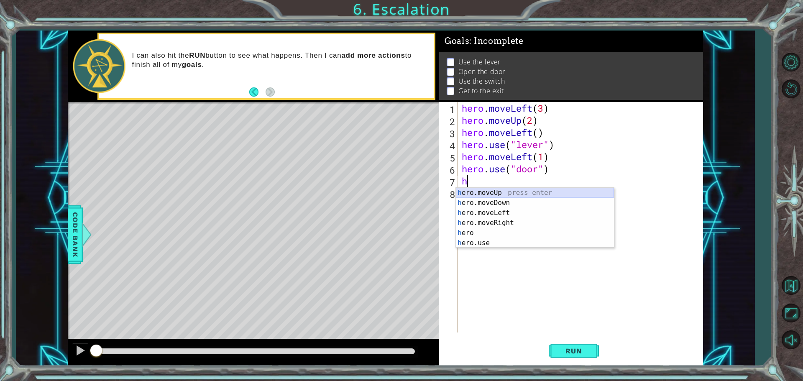
click at [519, 192] on div "h ero.moveUp press enter h ero.moveDown press enter h ero.moveLeft press enter …" at bounding box center [535, 228] width 158 height 80
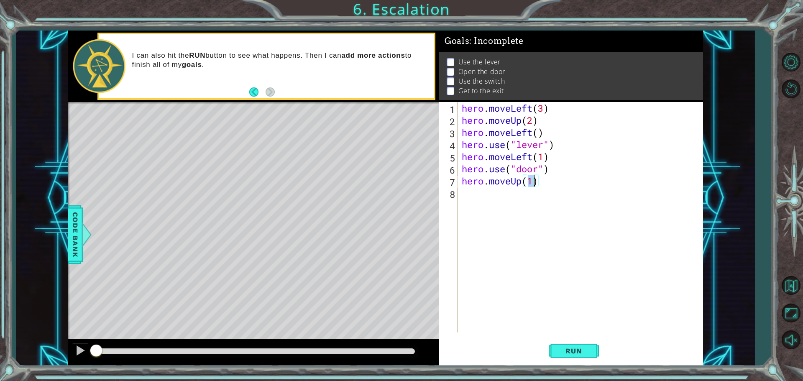
type textarea "hero.moveUp(2)"
click at [468, 196] on div "hero . moveLeft ( 3 ) hero . moveUp ( 2 ) hero . moveLeft ( ) hero . use ( "lev…" at bounding box center [582, 229] width 245 height 255
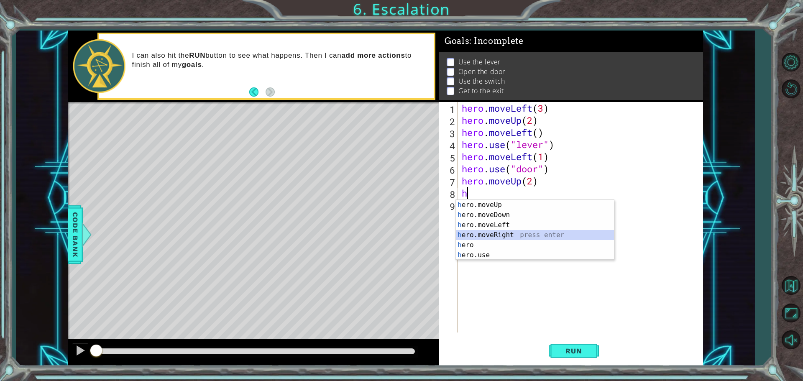
click at [487, 232] on div "h ero.moveUp press enter h ero.moveDown press enter h ero.moveLeft press enter …" at bounding box center [535, 240] width 158 height 80
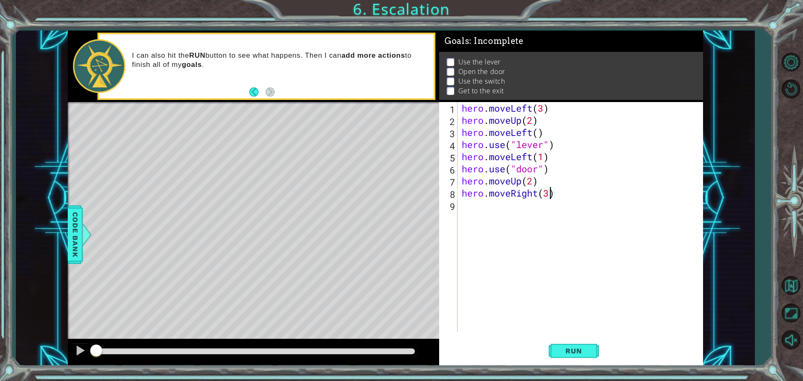
scroll to position [0, 4]
click at [566, 348] on span "Run" at bounding box center [573, 351] width 33 height 8
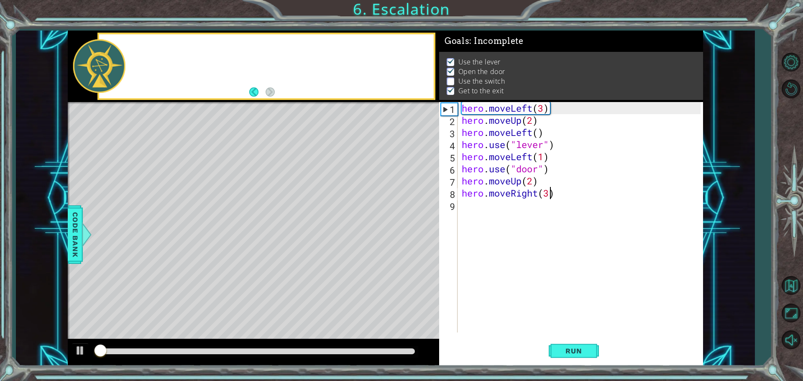
scroll to position [4, 0]
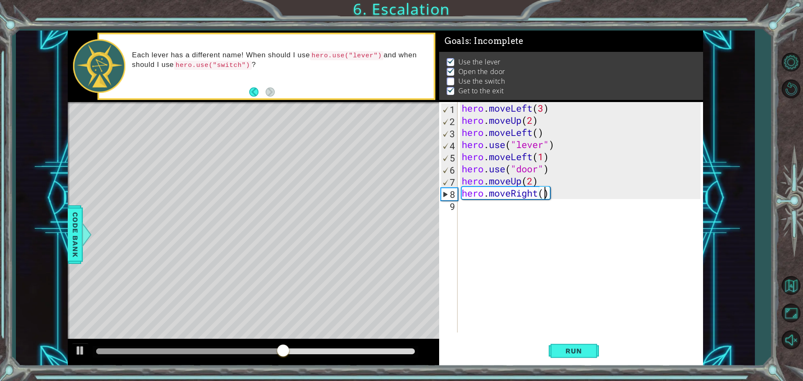
type textarea "hero.moveRight(2)"
click at [468, 210] on div "hero . moveLeft ( 3 ) hero . moveUp ( 2 ) hero . moveLeft ( ) hero . use ( "lev…" at bounding box center [582, 229] width 245 height 255
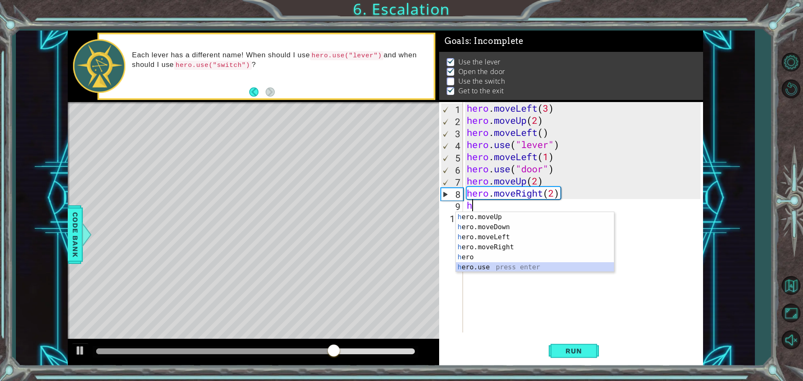
click at [496, 267] on div "h ero.moveUp press enter h ero.moveDown press enter h ero.moveLeft press enter …" at bounding box center [535, 252] width 158 height 80
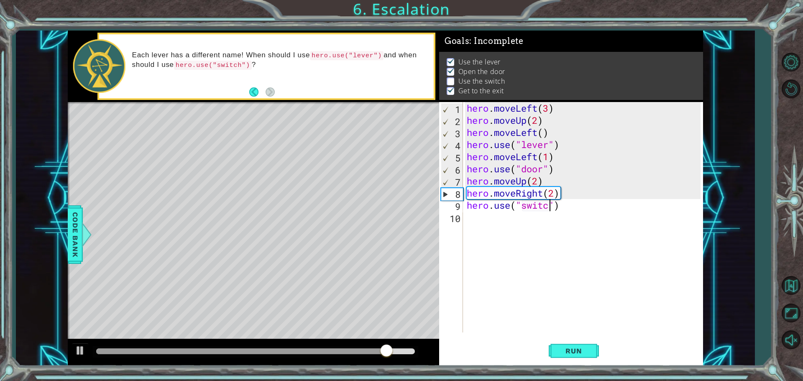
scroll to position [0, 4]
type textarea "hero.use("switch")"
click at [573, 348] on span "Run" at bounding box center [573, 351] width 33 height 8
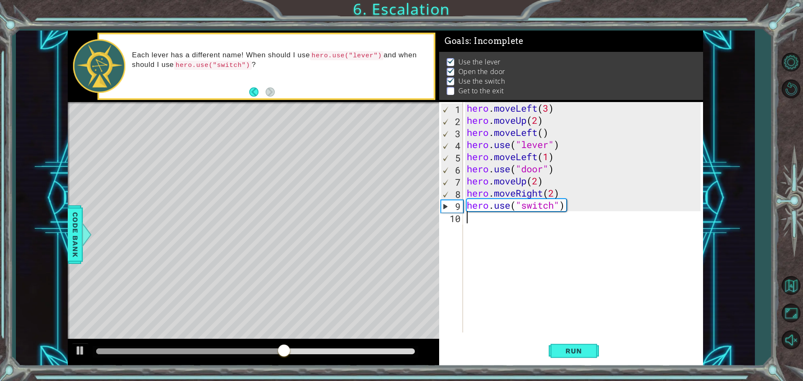
click at [486, 219] on div "hero . moveLeft ( 3 ) hero . moveUp ( 2 ) hero . moveLeft ( ) hero . use ( "lev…" at bounding box center [585, 229] width 240 height 255
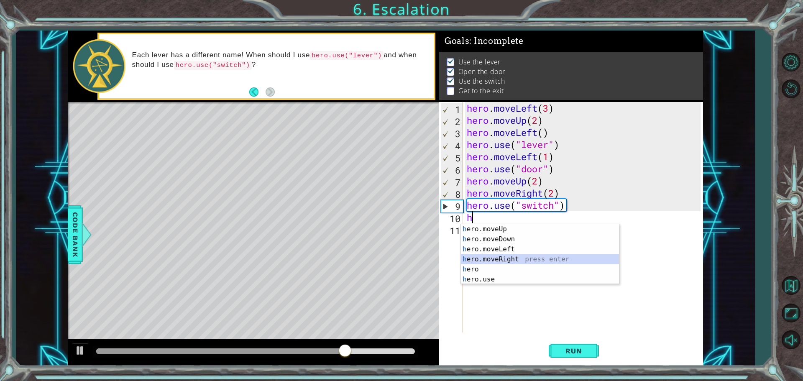
click at [509, 257] on div "h ero.moveUp press enter h ero.moveDown press enter h ero.moveLeft press enter …" at bounding box center [540, 264] width 158 height 80
type textarea "hero.moveRight(1)"
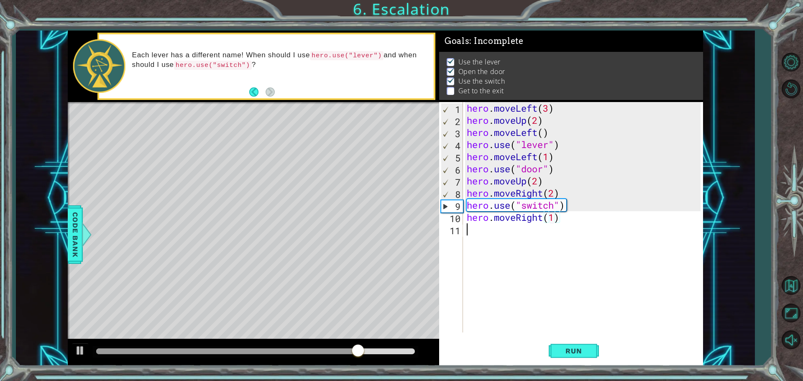
click at [473, 233] on div "hero . moveLeft ( 3 ) hero . moveUp ( 2 ) hero . moveLeft ( ) hero . use ( "lev…" at bounding box center [585, 229] width 240 height 255
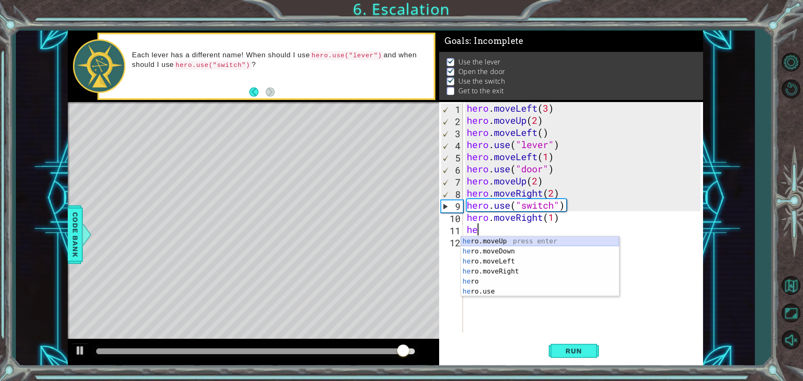
click at [495, 241] on div "he ro.moveUp press enter he ro.moveDown press enter he ro.moveLeft press enter …" at bounding box center [540, 276] width 158 height 80
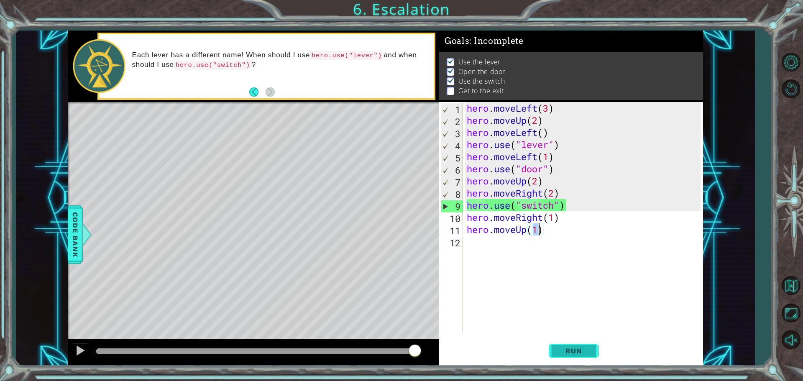
type textarea "hero.moveUp(1)"
click at [579, 349] on span "Run" at bounding box center [573, 351] width 33 height 8
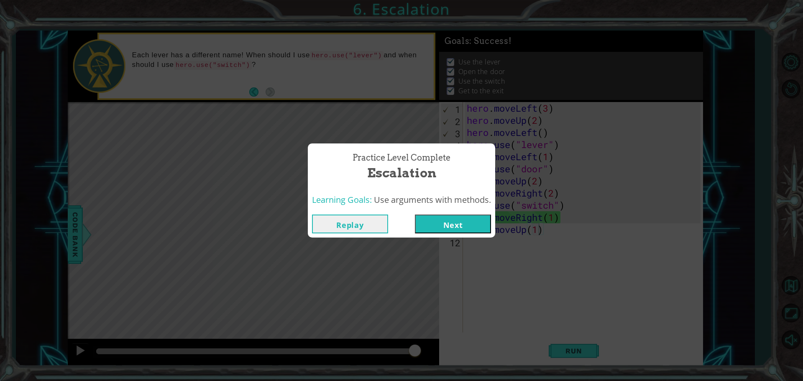
click at [441, 224] on button "Next" at bounding box center [453, 224] width 76 height 19
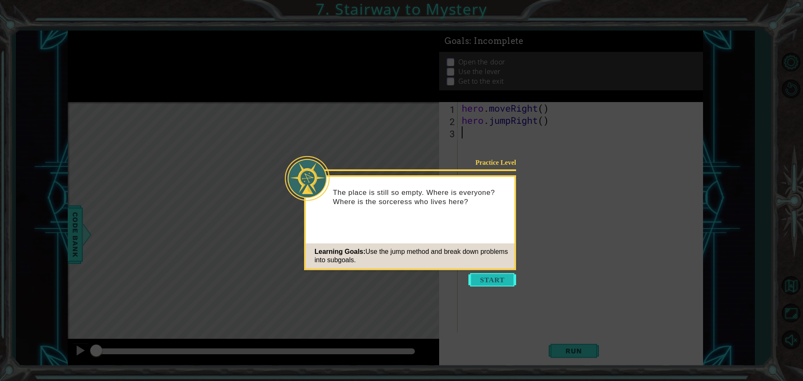
click at [481, 284] on button "Start" at bounding box center [492, 279] width 48 height 13
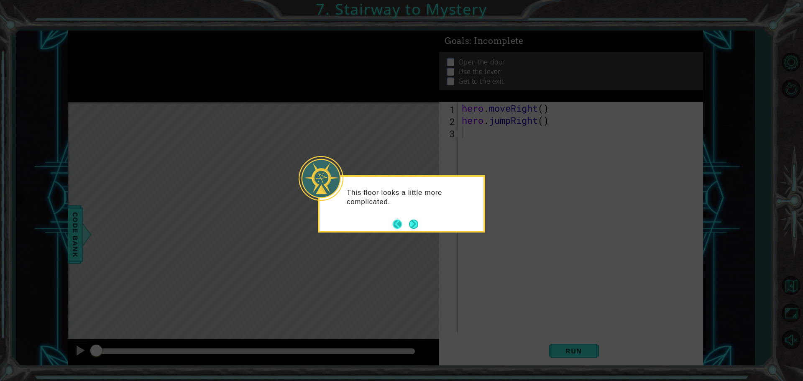
click at [407, 225] on button "Back" at bounding box center [401, 224] width 16 height 9
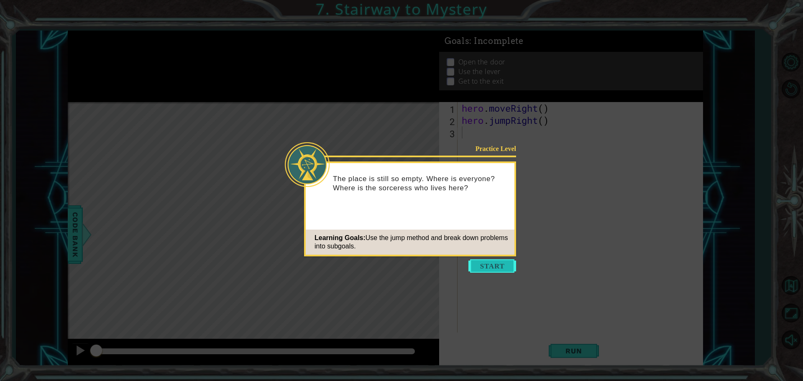
drag, startPoint x: 492, startPoint y: 261, endPoint x: 505, endPoint y: 276, distance: 19.8
click at [491, 261] on button "Start" at bounding box center [492, 265] width 48 height 13
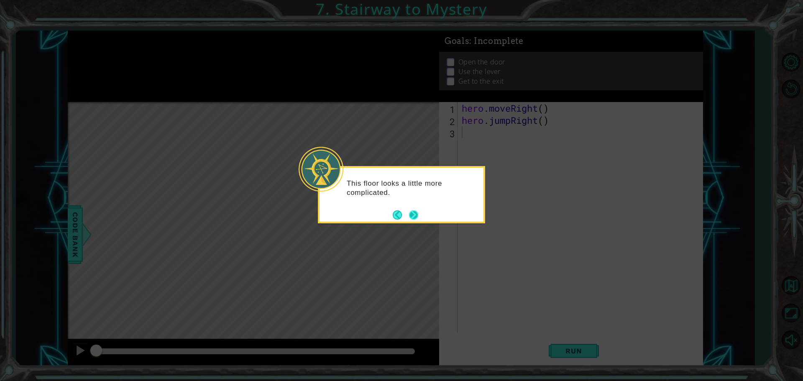
click at [413, 213] on button "Next" at bounding box center [413, 214] width 13 height 13
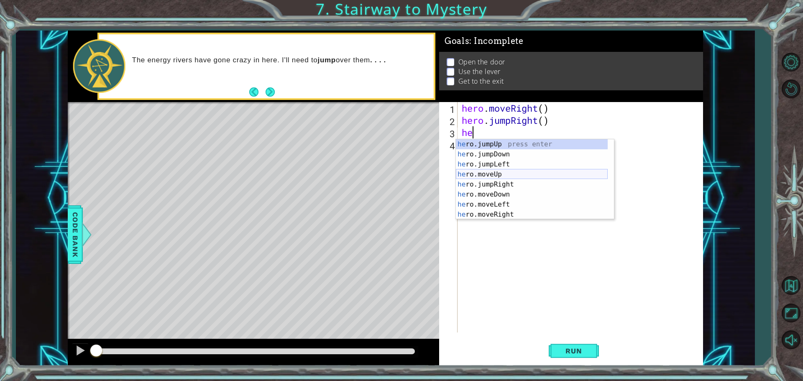
click at [487, 175] on div "he ro.jumpUp press enter he ro.jumpDown press enter he ro.jumpLeft press enter …" at bounding box center [532, 189] width 152 height 100
type textarea "hero.moveUp(1)"
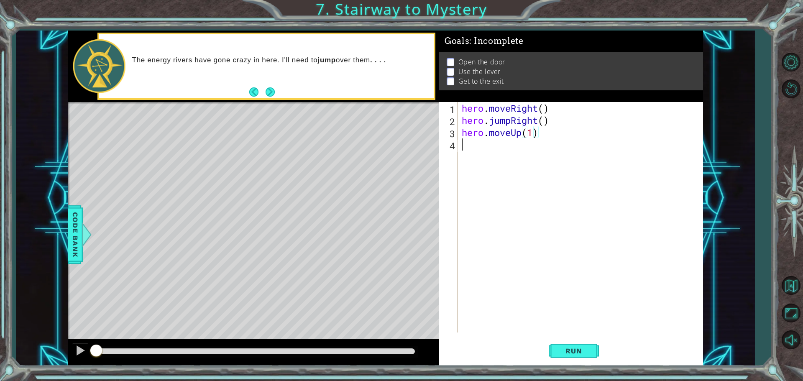
click at [473, 147] on div "hero . moveRight ( ) hero . jumpRight ( ) hero . moveUp ( 1 )" at bounding box center [582, 229] width 245 height 255
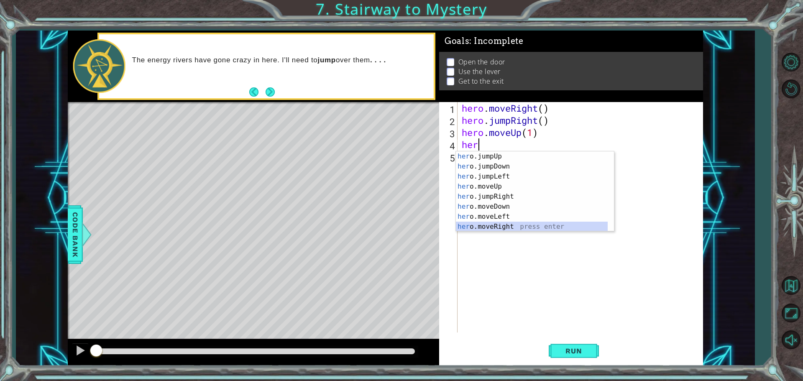
click at [512, 227] on div "her o.jumpUp press enter her o.jumpDown press enter her o.jumpLeft press enter …" at bounding box center [532, 201] width 152 height 100
type textarea "hero.moveRight(1)"
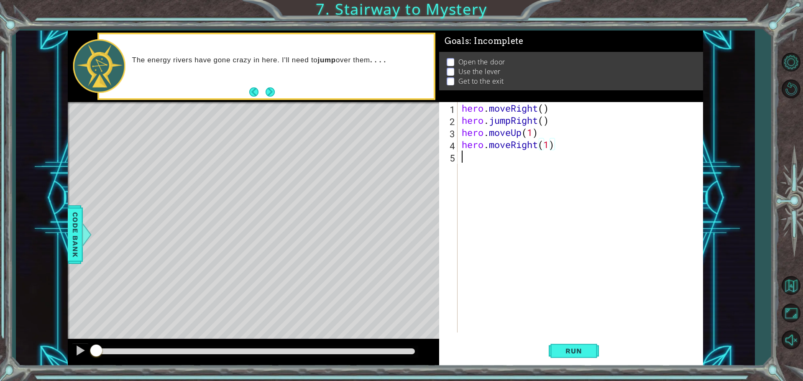
click at [467, 157] on div "hero . moveRight ( ) hero . jumpRight ( ) hero . moveUp ( 1 ) hero . moveRight …" at bounding box center [582, 229] width 245 height 255
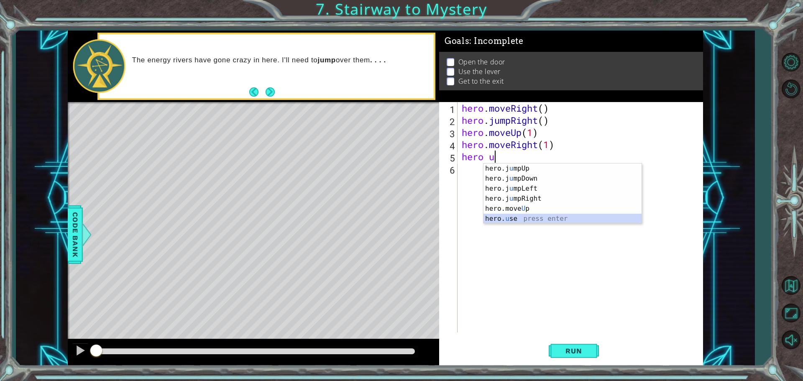
click at [521, 217] on div "hero.j u mpUp press enter hero.j u mpDown press enter hero.j u mpLeft press ent…" at bounding box center [562, 204] width 158 height 80
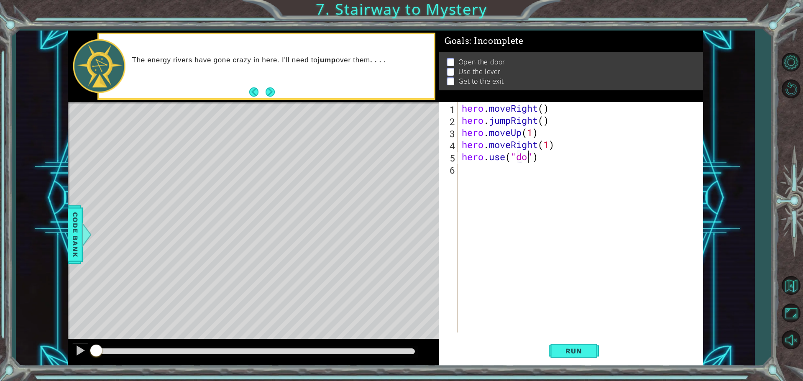
type textarea "hero.use("door")"
click at [466, 171] on div "hero . moveRight ( ) hero . jumpRight ( ) hero . moveUp ( 1 ) hero . moveRight …" at bounding box center [582, 229] width 245 height 255
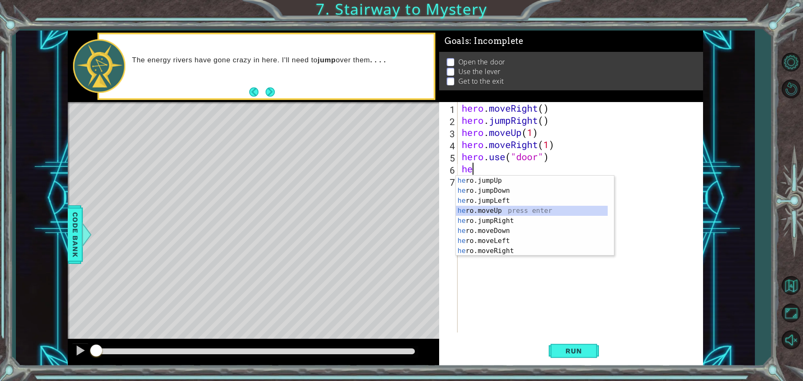
click at [483, 210] on div "he ro.jumpUp press enter he ro.jumpDown press enter he ro.jumpLeft press enter …" at bounding box center [532, 226] width 152 height 100
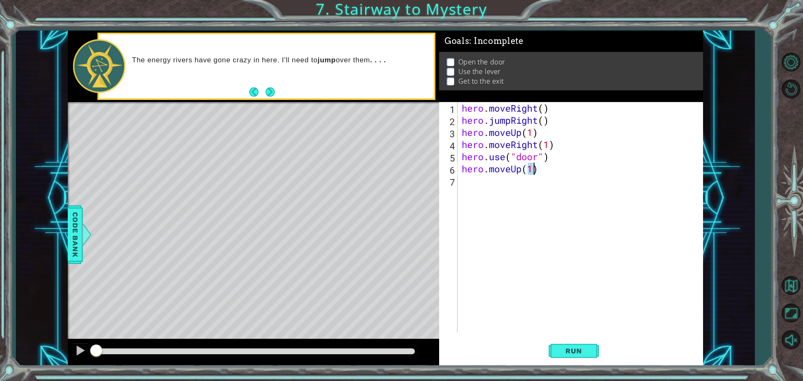
type textarea "hero.moveUp(2)"
click at [488, 187] on div "hero . moveRight ( ) hero . jumpRight ( ) hero . moveUp ( 1 ) hero . moveRight …" at bounding box center [582, 229] width 245 height 255
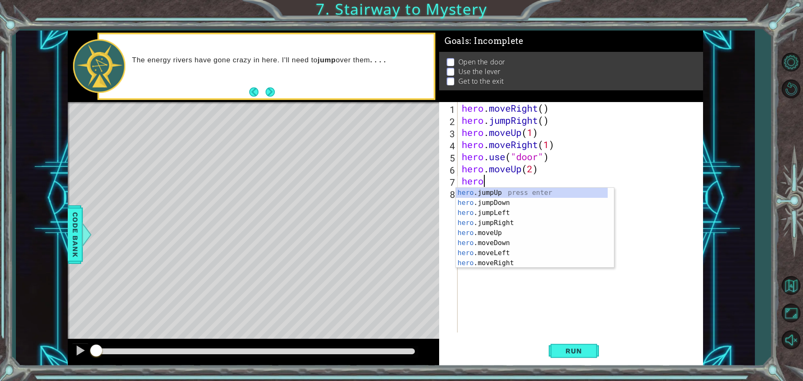
scroll to position [0, 0]
click at [496, 250] on div "hero .jumpUp press enter hero .jumpDown press enter hero .jumpLeft press enter …" at bounding box center [532, 238] width 152 height 100
type textarea "hero.moveLeft(1)"
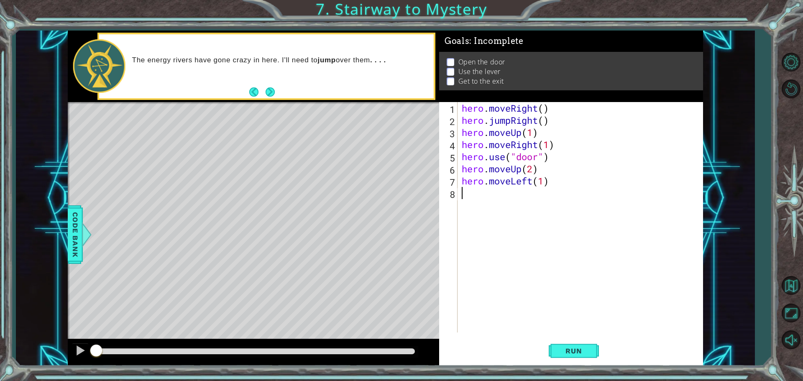
click at [475, 196] on div "hero . moveRight ( ) hero . jumpRight ( ) hero . moveUp ( 1 ) hero . moveRight …" at bounding box center [582, 229] width 245 height 255
click at [570, 346] on button "Run" at bounding box center [574, 350] width 50 height 26
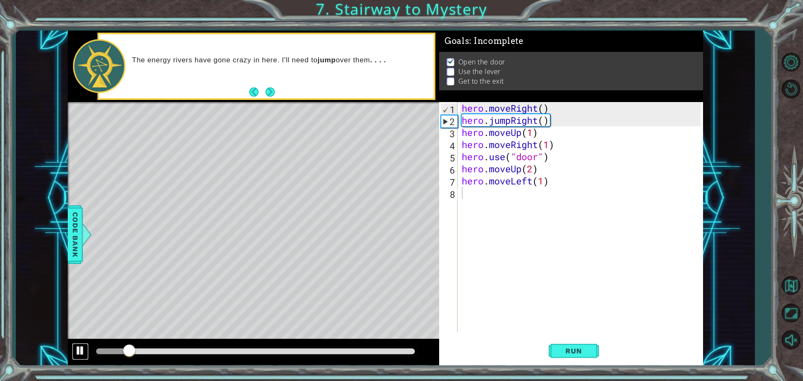
click at [81, 349] on div at bounding box center [80, 350] width 11 height 11
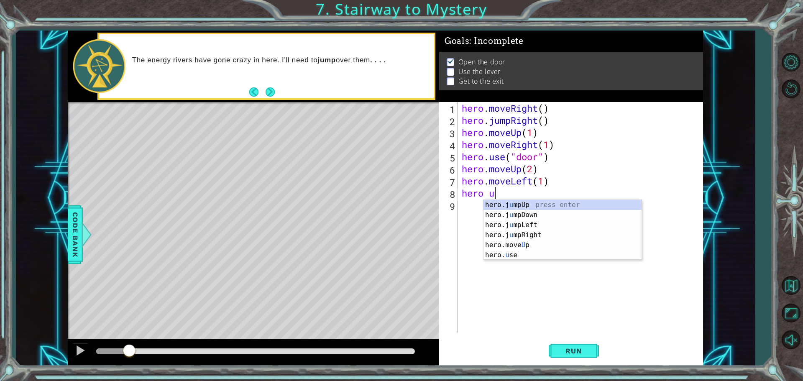
scroll to position [0, 1]
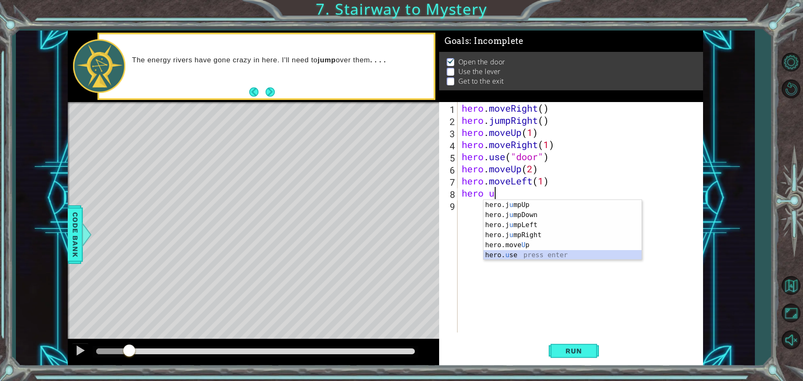
click at [508, 255] on div "hero.j u mpUp press enter hero.j u mpDown press enter hero.j u mpLeft press ent…" at bounding box center [562, 240] width 158 height 80
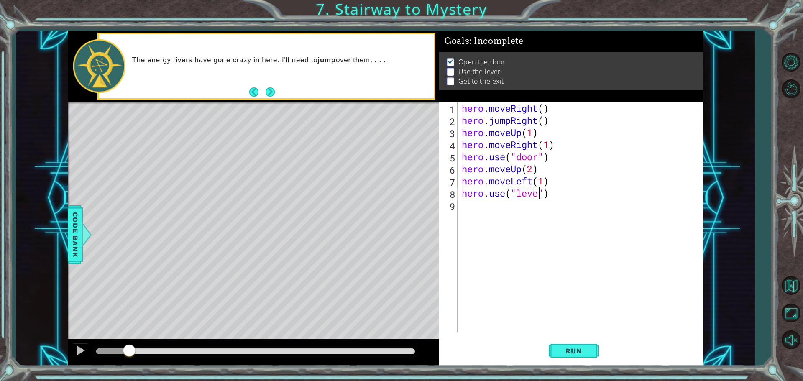
type textarea "hero.use("lever")"
click at [474, 203] on div "hero . moveRight ( ) hero . jumpRight ( ) hero . moveUp ( 1 ) hero . moveRight …" at bounding box center [582, 229] width 245 height 255
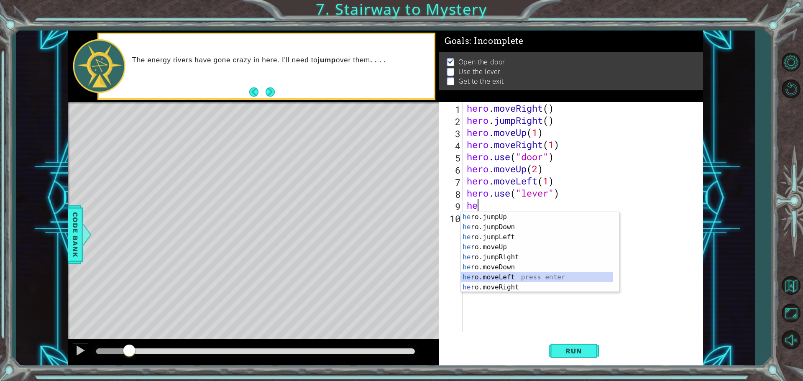
click at [506, 273] on div "he ro.jumpUp press enter he ro.jumpDown press enter he ro.jumpLeft press enter …" at bounding box center [537, 262] width 152 height 100
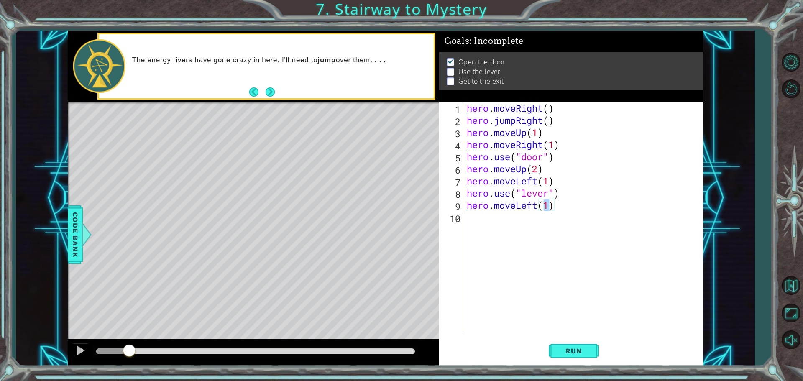
type textarea "hero.moveLeft(2)"
click at [488, 217] on div "hero . moveRight ( ) hero . jumpRight ( ) hero . moveUp ( 1 ) hero . moveRight …" at bounding box center [585, 229] width 240 height 255
type textarea "h"
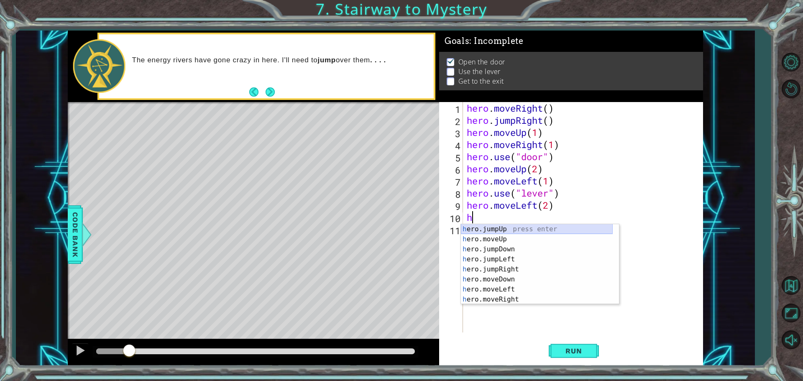
click at [498, 230] on div "h ero.jumpUp press enter h ero.moveUp press enter h ero.jumpDown press enter h …" at bounding box center [537, 274] width 152 height 100
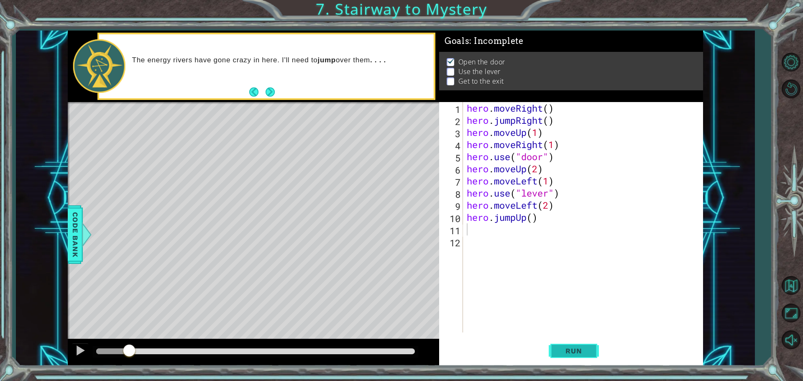
click at [595, 350] on button "Run" at bounding box center [574, 350] width 50 height 26
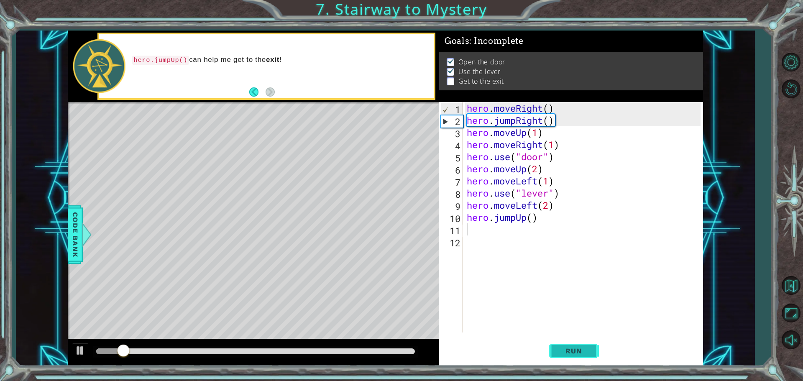
click at [595, 350] on button "Run" at bounding box center [574, 350] width 50 height 26
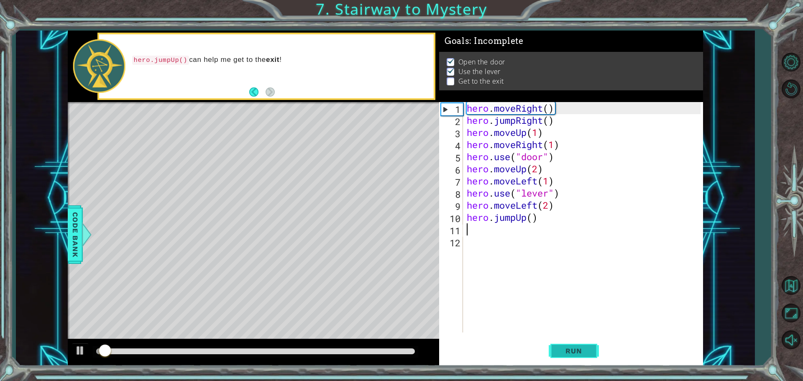
click at [595, 350] on button "Run" at bounding box center [574, 350] width 50 height 26
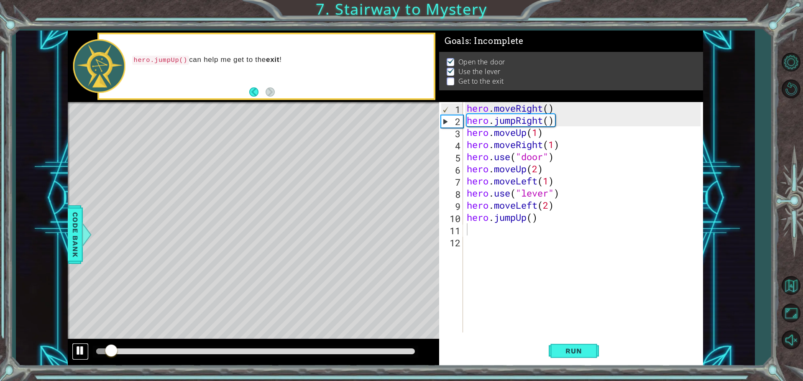
click at [78, 347] on div at bounding box center [80, 350] width 11 height 11
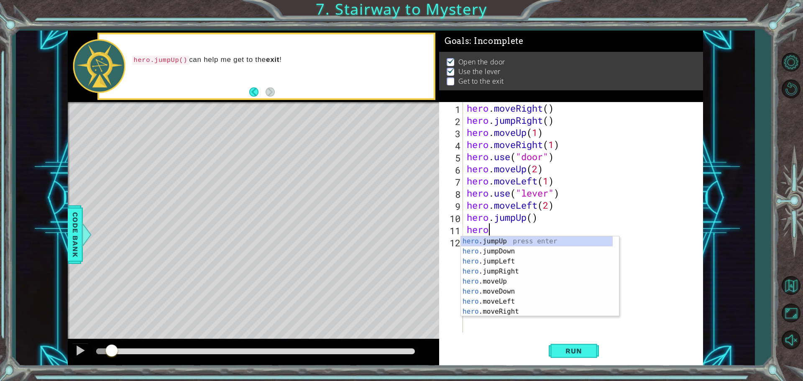
scroll to position [0, 0]
click at [490, 313] on div "hero .jumpUp press enter hero .jumpDown press enter hero .jumpLeft press enter …" at bounding box center [537, 286] width 152 height 100
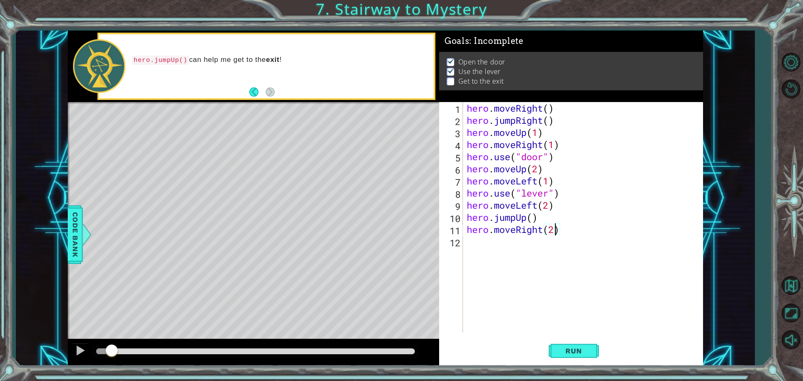
scroll to position [0, 4]
type textarea "hero.moveRight(2)"
click at [587, 352] on span "Run" at bounding box center [573, 351] width 33 height 8
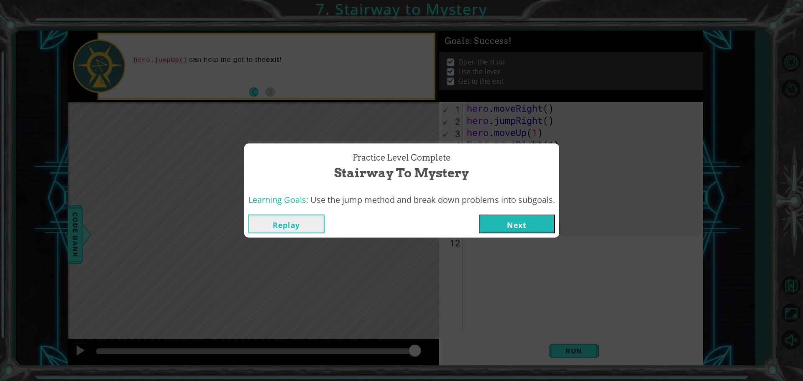
click at [513, 225] on button "Next" at bounding box center [517, 224] width 76 height 19
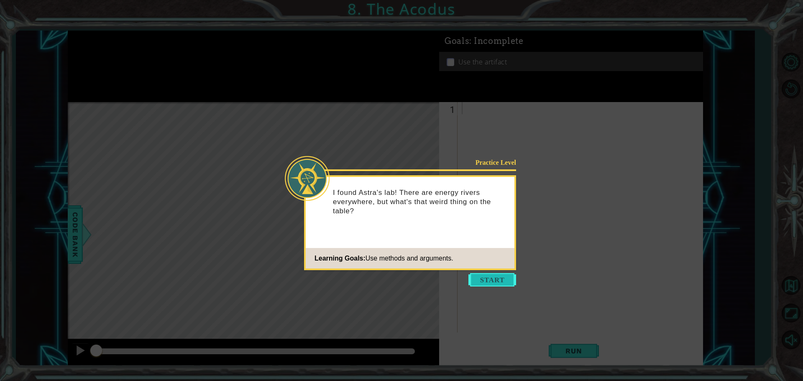
click at [483, 278] on button "Start" at bounding box center [492, 279] width 48 height 13
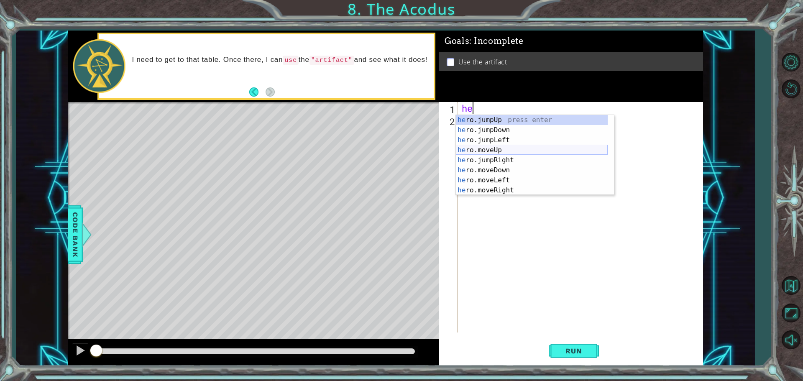
click at [488, 148] on div "he ro.jumpUp press enter he ro.jumpDown press enter he ro.jumpLeft press enter …" at bounding box center [532, 165] width 152 height 100
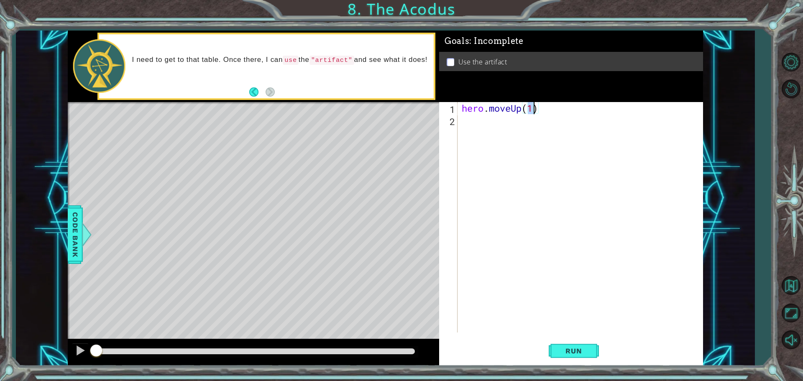
type textarea "hero.moveUp(2)"
click at [470, 121] on div "hero . moveUp ( 2 )" at bounding box center [582, 229] width 245 height 255
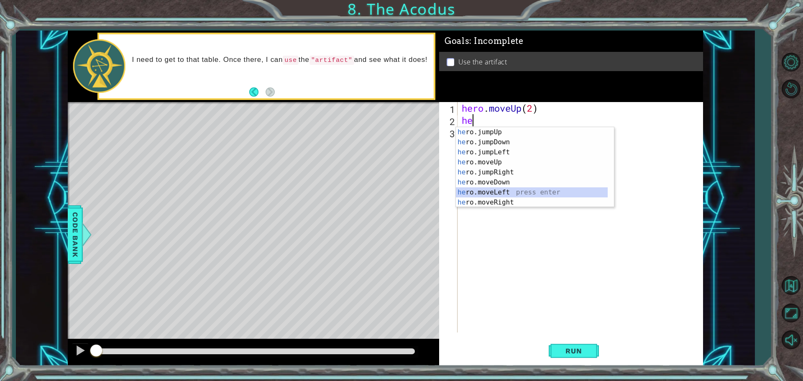
click at [510, 188] on div "he ro.jumpUp press enter he ro.jumpDown press enter he ro.jumpLeft press enter …" at bounding box center [532, 177] width 152 height 100
type textarea "hero.moveLeft(1)"
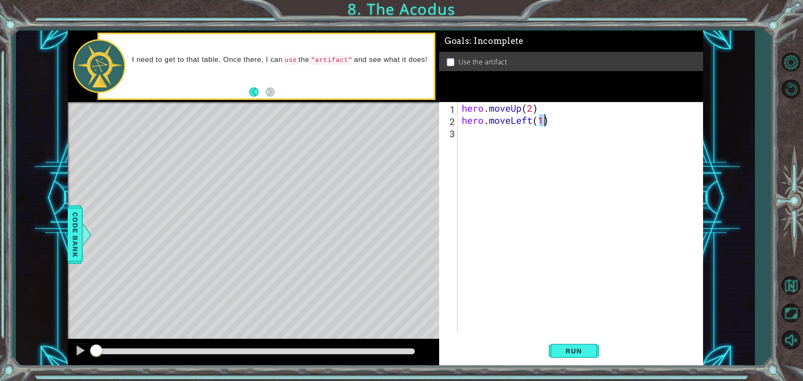
click at [479, 139] on div "hero . moveUp ( 2 ) hero . moveLeft ( 1 )" at bounding box center [582, 229] width 245 height 255
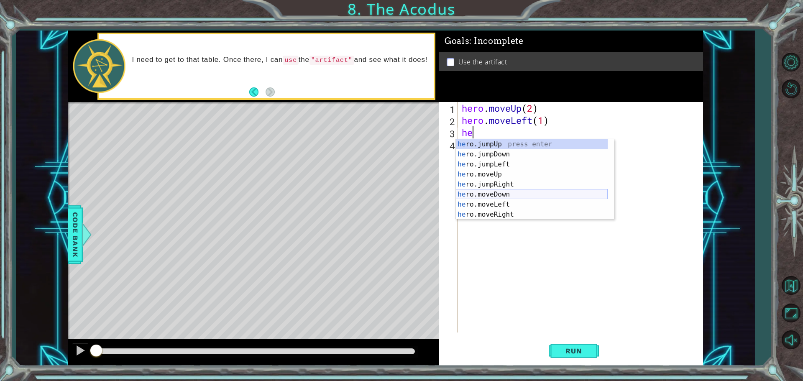
click at [491, 197] on div "he ro.jumpUp press enter he ro.jumpDown press enter he ro.jumpLeft press enter …" at bounding box center [532, 189] width 152 height 100
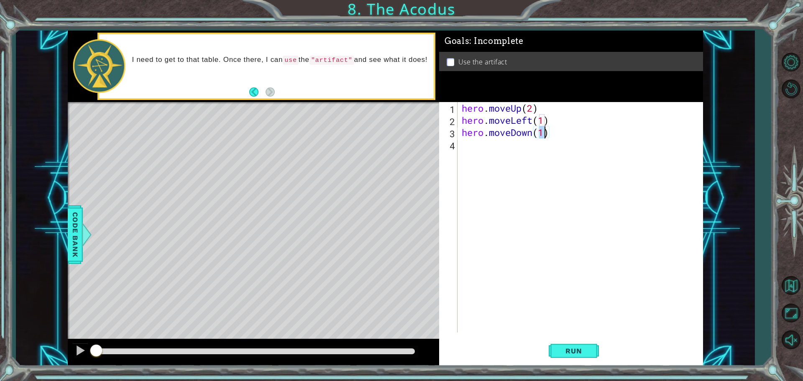
type textarea "hero.moveDown(2)"
click at [473, 152] on div "hero . moveUp ( 2 ) hero . moveLeft ( 1 ) hero . moveDown ( 2 )" at bounding box center [582, 229] width 245 height 255
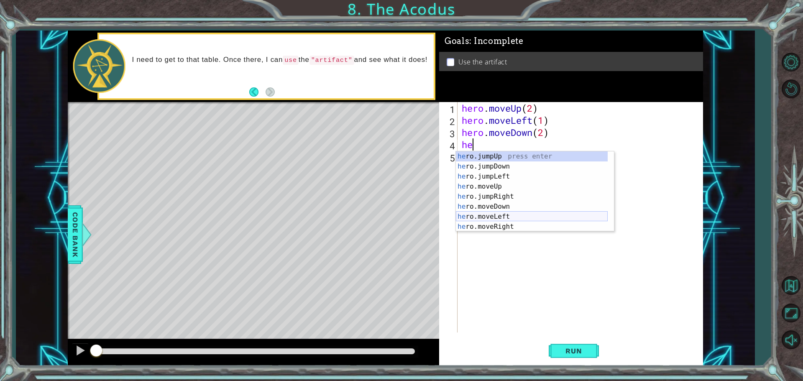
click at [483, 215] on div "he ro.jumpUp press enter he ro.jumpDown press enter he ro.jumpLeft press enter …" at bounding box center [532, 201] width 152 height 100
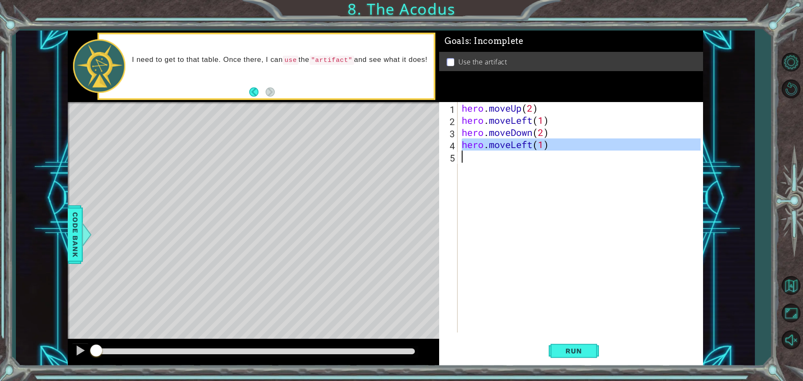
drag, startPoint x: 460, startPoint y: 148, endPoint x: 543, endPoint y: 151, distance: 82.9
click at [543, 151] on div "hero . moveUp ( 2 ) hero . moveLeft ( 1 ) hero . moveDown ( 2 ) hero . moveLeft…" at bounding box center [582, 229] width 245 height 255
type textarea "hero.moveLeft(1)"
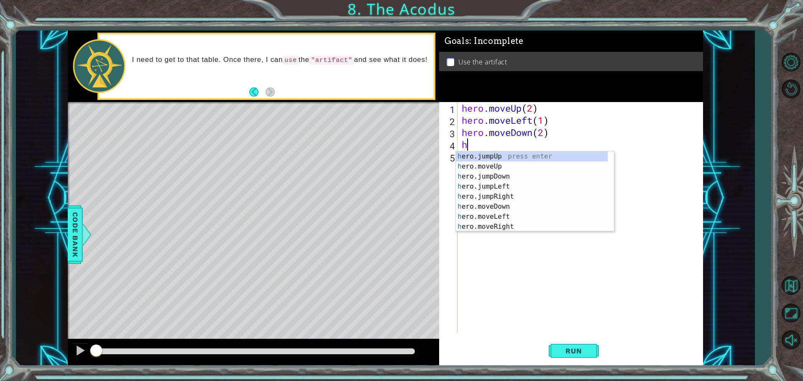
type textarea "he"
click at [490, 179] on div "he ro.jumpUp press enter he ro.jumpDown press enter he ro.jumpLeft press enter …" at bounding box center [532, 201] width 152 height 100
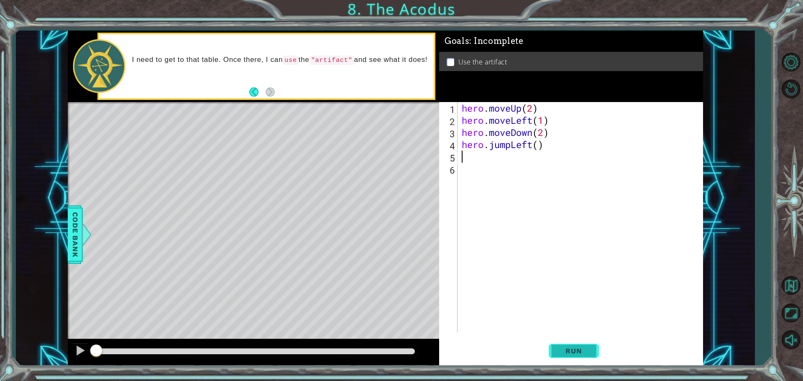
click at [556, 349] on button "Run" at bounding box center [574, 350] width 50 height 26
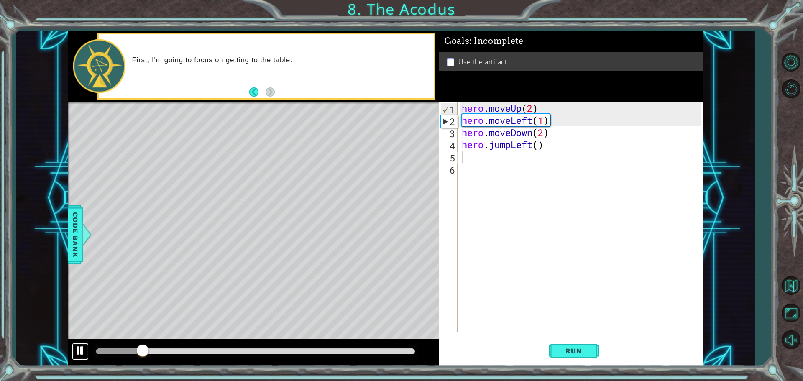
click at [82, 345] on div at bounding box center [80, 350] width 11 height 11
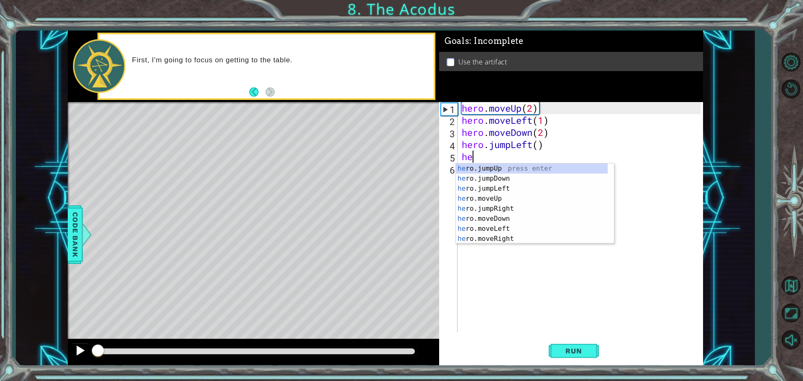
drag, startPoint x: 143, startPoint y: 351, endPoint x: 83, endPoint y: 349, distance: 59.8
click at [83, 349] on div at bounding box center [253, 352] width 371 height 27
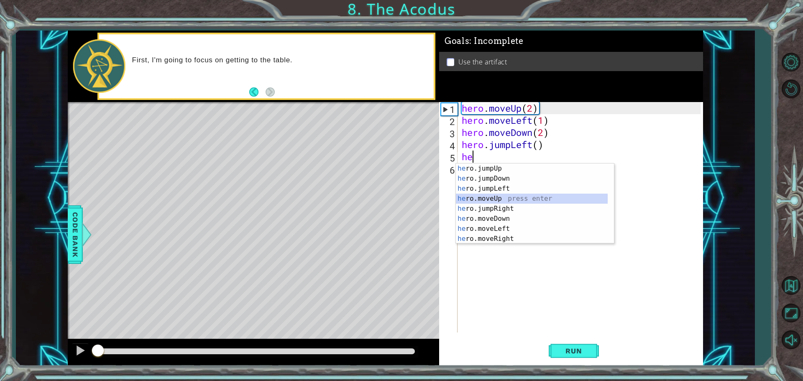
click at [493, 199] on div "he ro.jumpUp press enter he ro.jumpDown press enter he ro.jumpLeft press enter …" at bounding box center [532, 214] width 152 height 100
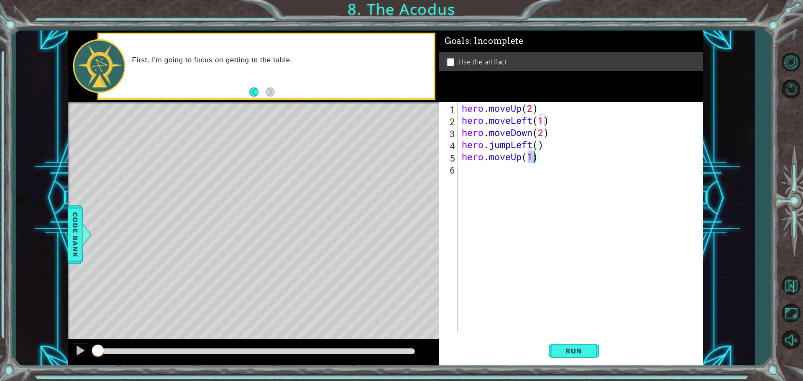
type textarea "hero.moveUp(2)"
click at [476, 169] on div "hero . moveUp ( 2 ) hero . moveLeft ( 1 ) hero . moveDown ( 2 ) hero . jumpLeft…" at bounding box center [582, 229] width 245 height 255
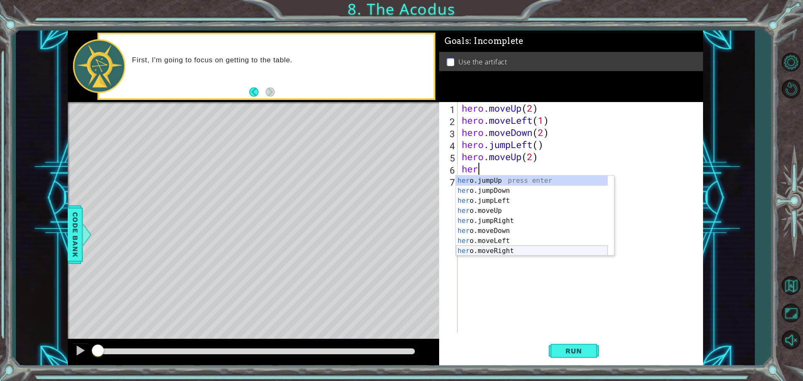
click at [499, 249] on div "her o.jumpUp press enter her o.jumpDown press enter her o.jumpLeft press enter …" at bounding box center [532, 226] width 152 height 100
type textarea "hero.moveRight(1)"
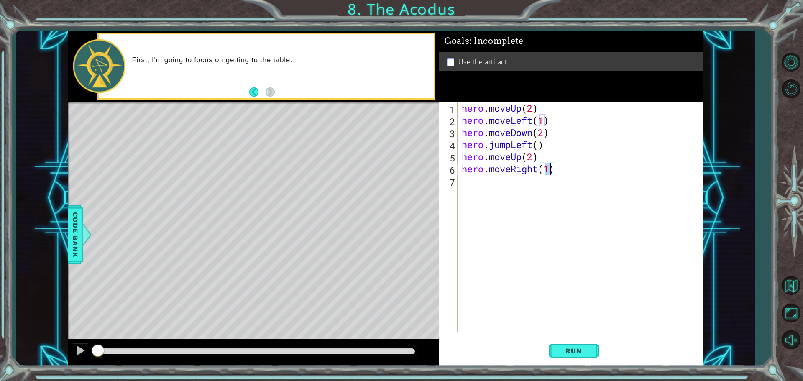
click at [466, 186] on div "hero . moveUp ( 2 ) hero . moveLeft ( 1 ) hero . moveDown ( 2 ) hero . jumpLeft…" at bounding box center [582, 229] width 245 height 255
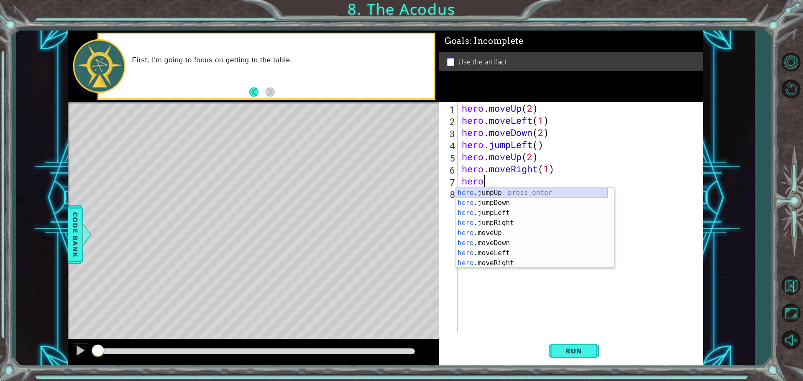
scroll to position [0, 1]
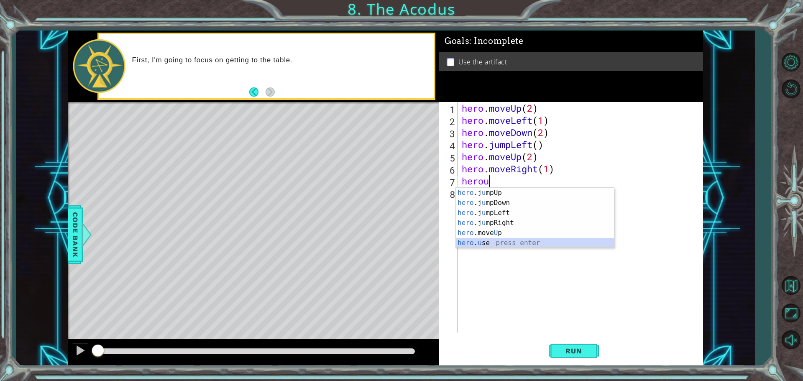
click at [493, 241] on div "hero .j u mpUp press enter hero .j u mpDown press enter hero .j u mpLeft press …" at bounding box center [535, 228] width 158 height 80
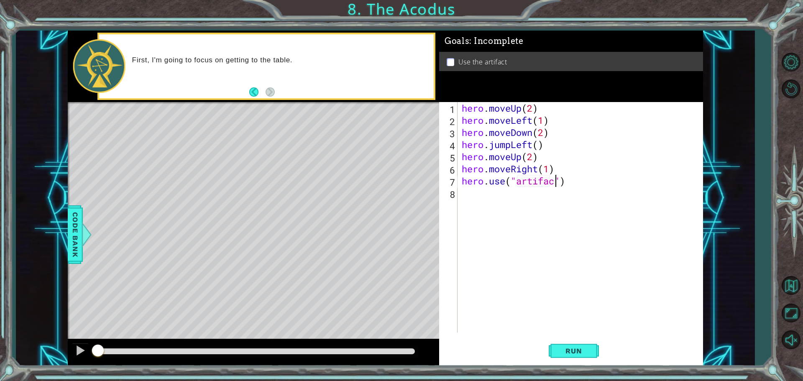
scroll to position [0, 4]
type textarea "hero.use("artifact")"
click at [585, 354] on span "Run" at bounding box center [573, 351] width 33 height 8
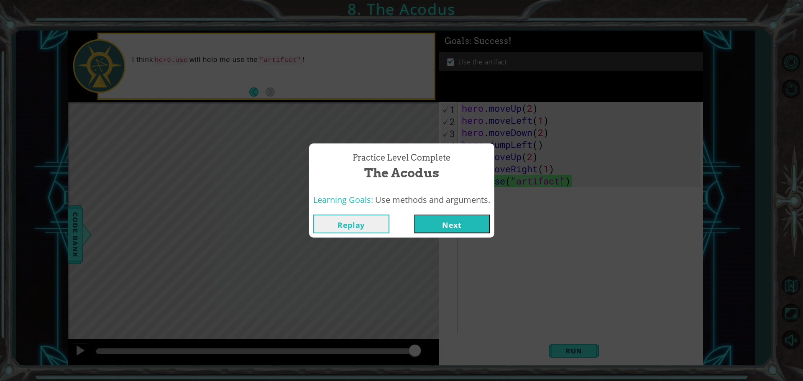
click at [424, 223] on button "Next" at bounding box center [452, 224] width 76 height 19
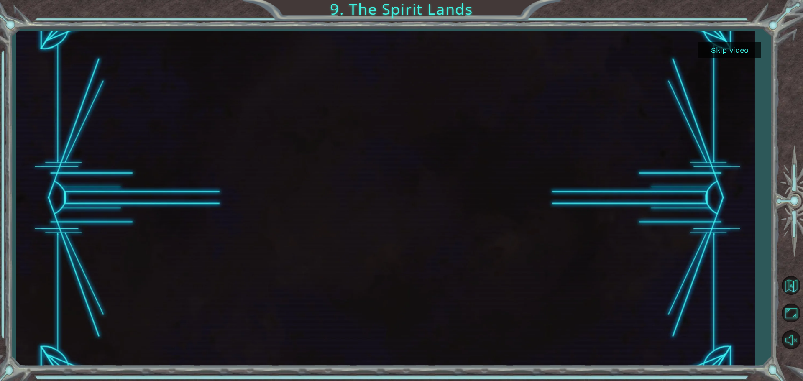
click at [731, 51] on button "Skip video" at bounding box center [729, 50] width 63 height 16
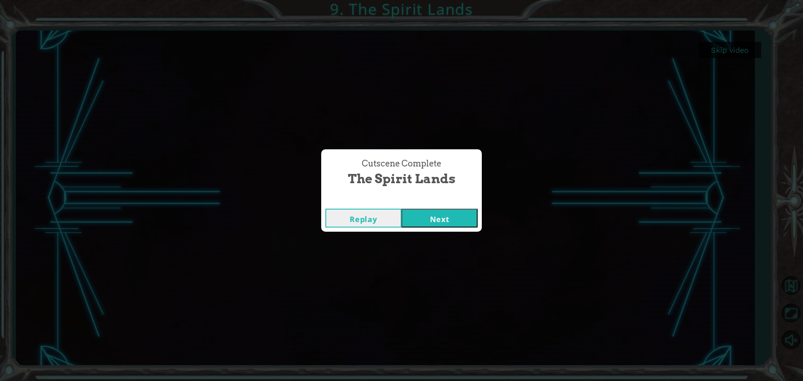
click at [454, 214] on button "Next" at bounding box center [439, 218] width 76 height 19
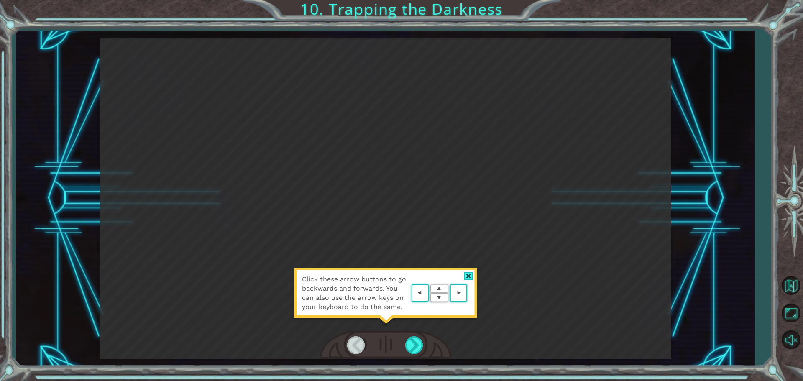
click at [469, 275] on div at bounding box center [469, 276] width 10 height 9
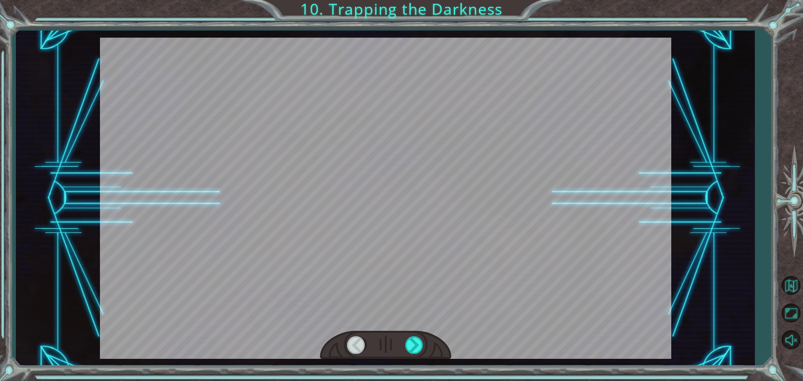
click at [413, 102] on div at bounding box center [385, 198] width 571 height 321
